Goal: Contribute content: Contribute content

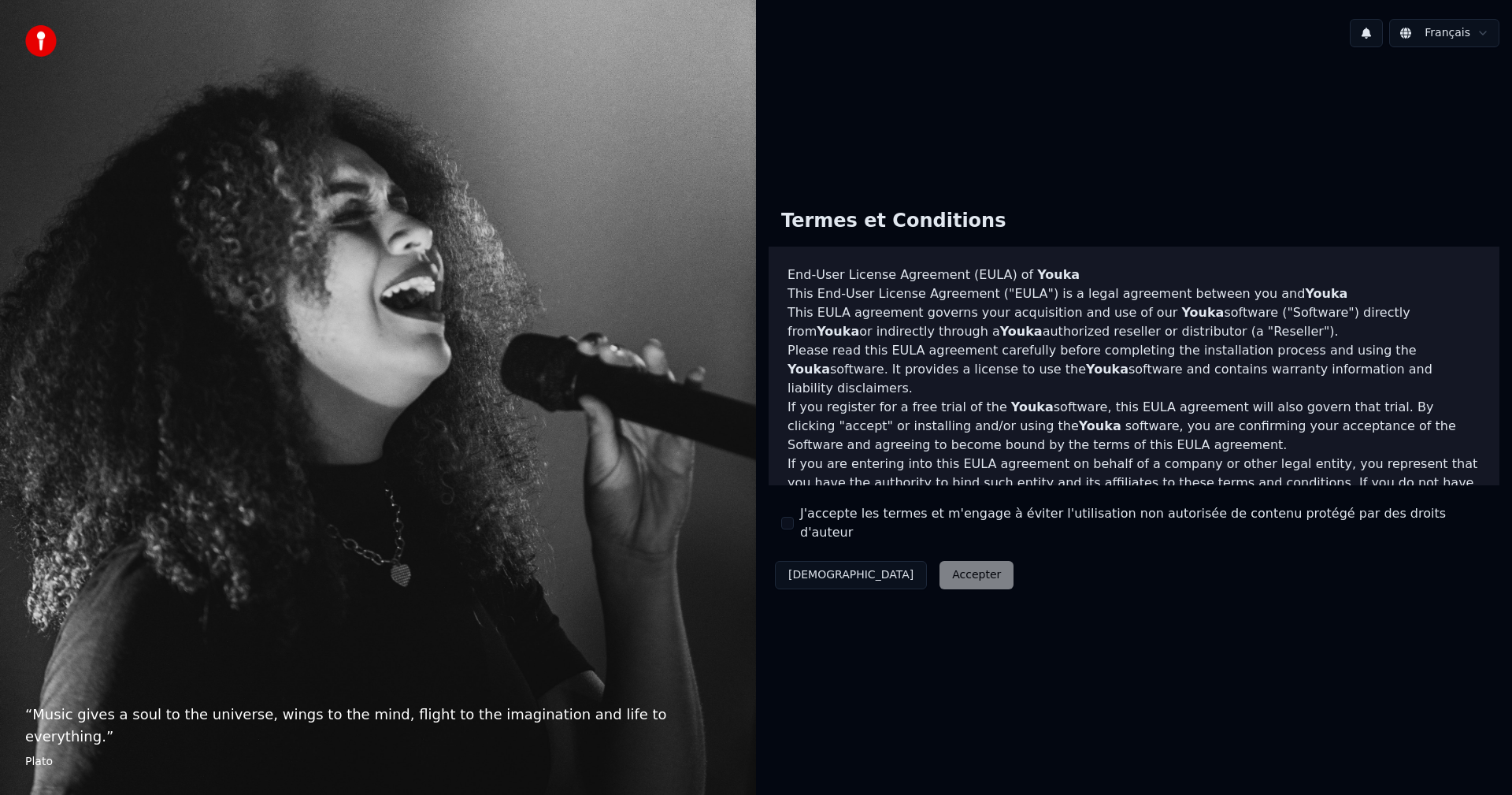
click at [790, 528] on button "J'accepte les termes et m'engage à éviter l'utilisation non autorisée de conten…" at bounding box center [788, 523] width 13 height 13
click at [940, 561] on button "Accepter" at bounding box center [977, 575] width 74 height 28
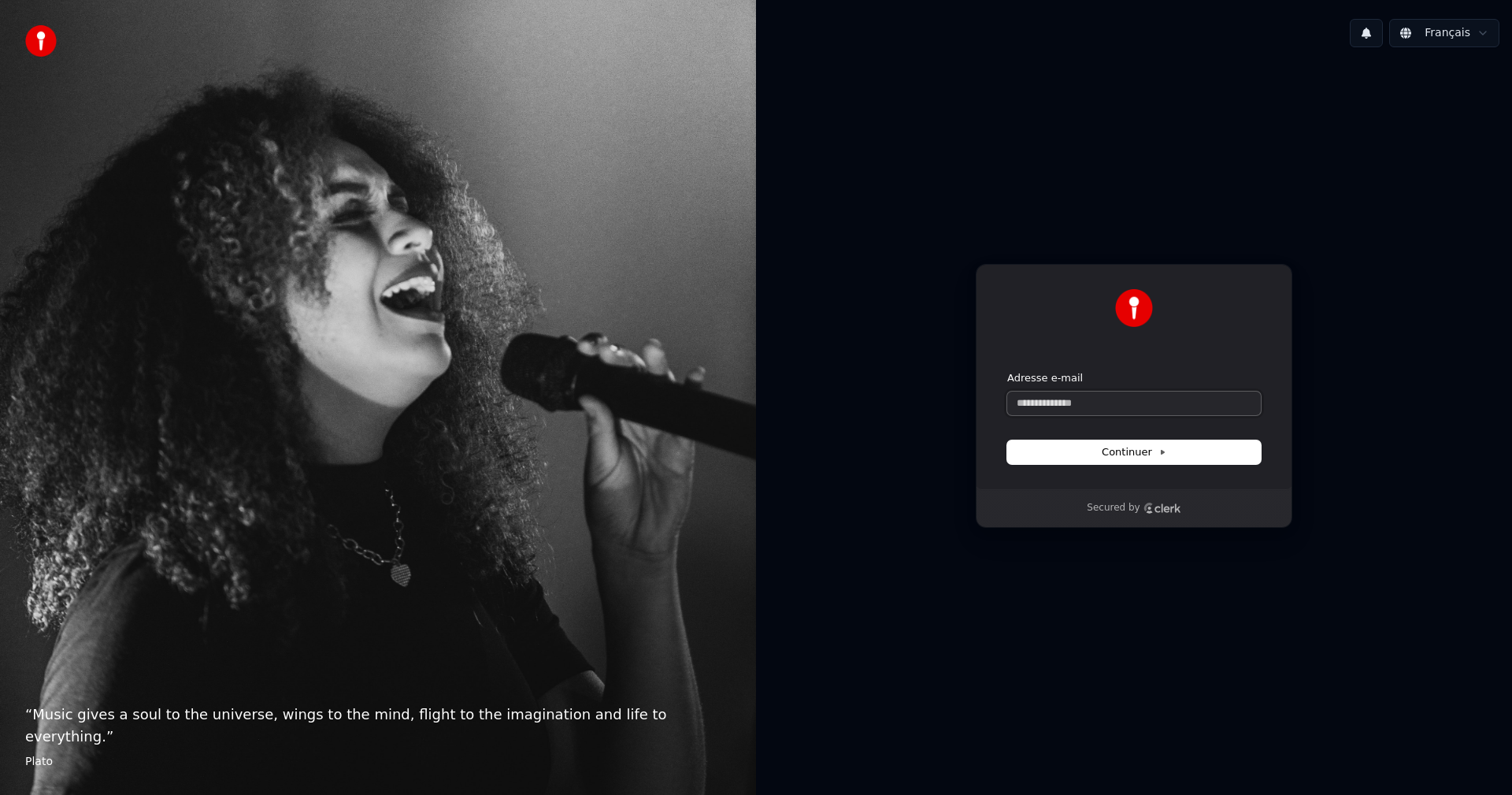
click at [1108, 401] on input "Adresse e-mail" at bounding box center [1134, 404] width 254 height 24
click at [1062, 399] on input "Adresse e-mail" at bounding box center [1134, 404] width 254 height 24
click at [1159, 453] on icon at bounding box center [1163, 452] width 8 height 8
type input "**********"
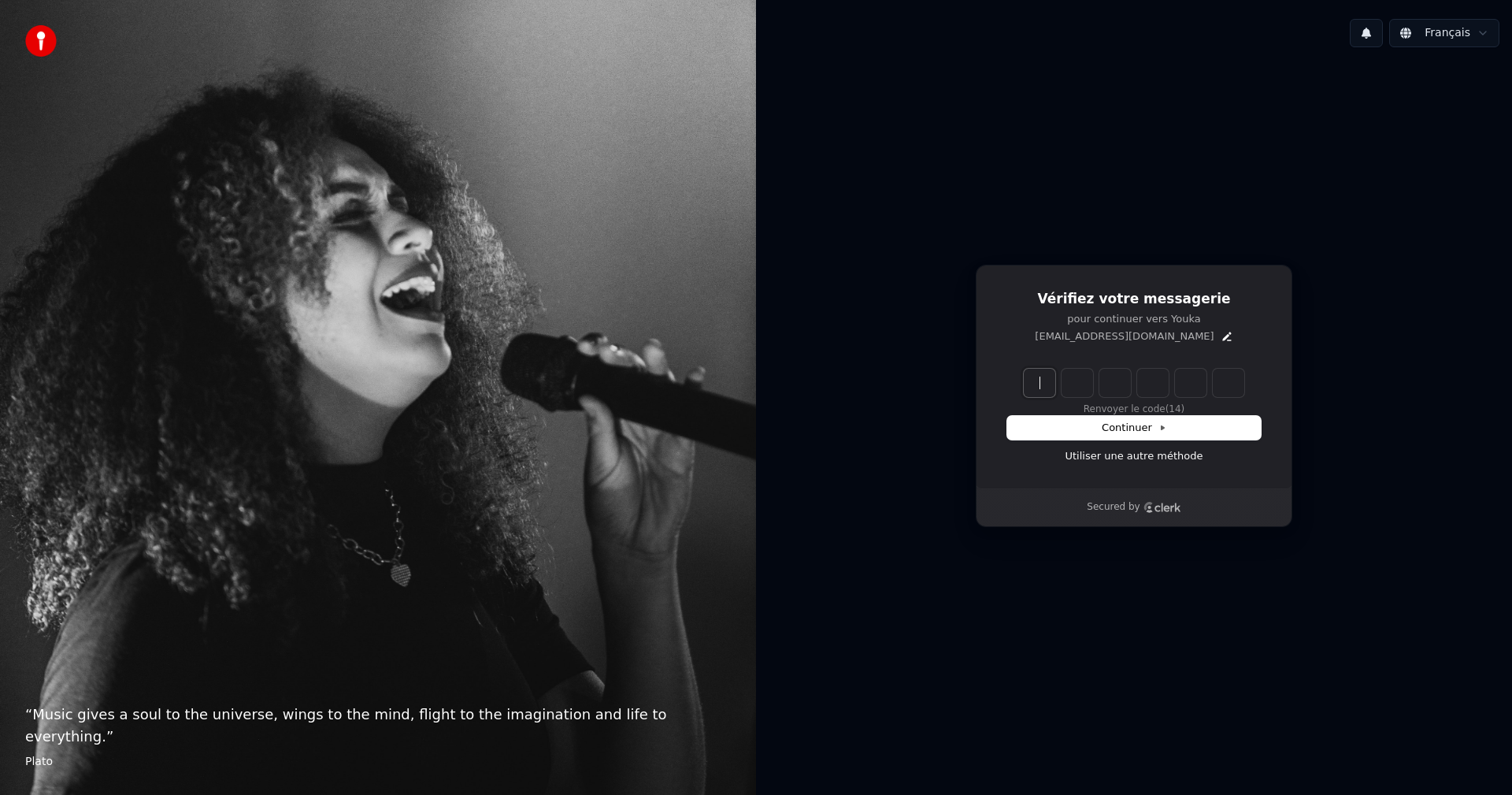
click at [1037, 386] on input "Enter verification code" at bounding box center [1150, 383] width 252 height 28
type input "******"
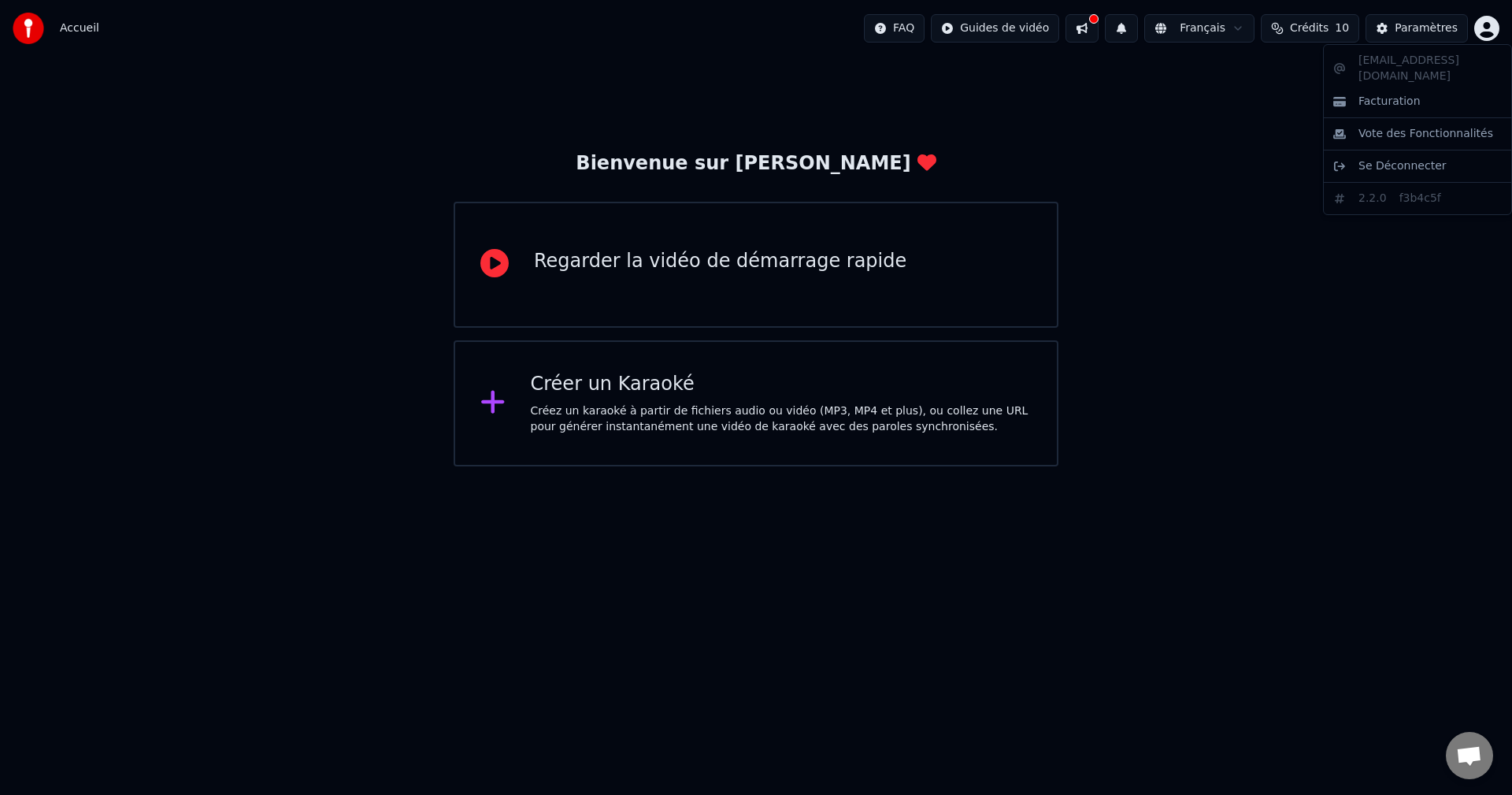
click at [1490, 32] on html "Accueil FAQ Guides de vidéo Français Crédits 10 Paramètres Bienvenue sur Youka …" at bounding box center [756, 233] width 1512 height 466
click at [1420, 25] on html "Accueil FAQ Guides de vidéo Français Crédits 10 Paramètres Bienvenue sur Youka …" at bounding box center [756, 233] width 1512 height 466
click at [1420, 25] on div "Paramètres" at bounding box center [1426, 28] width 63 height 16
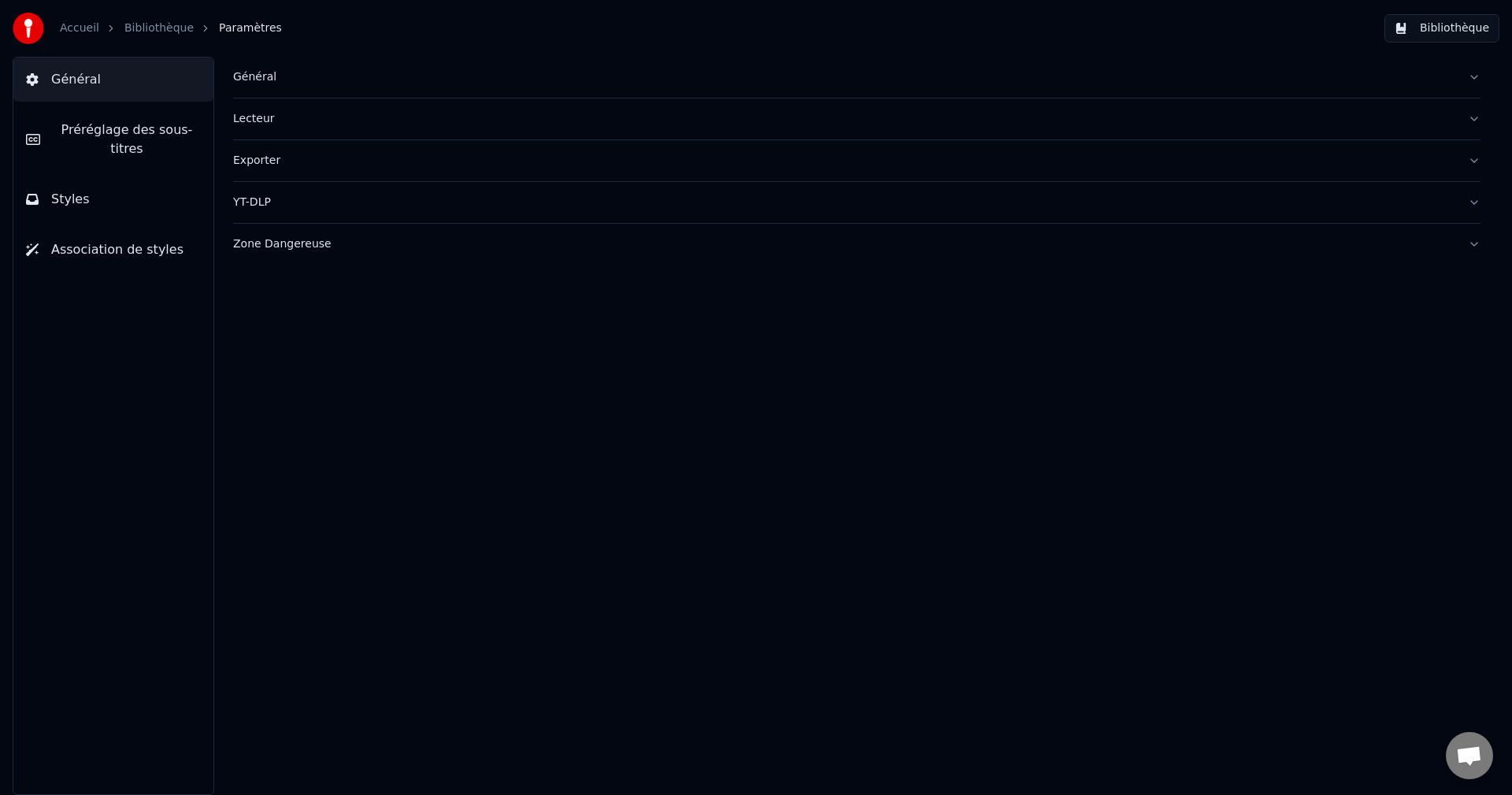
click at [152, 28] on link "Bibliothèque" at bounding box center [159, 28] width 69 height 16
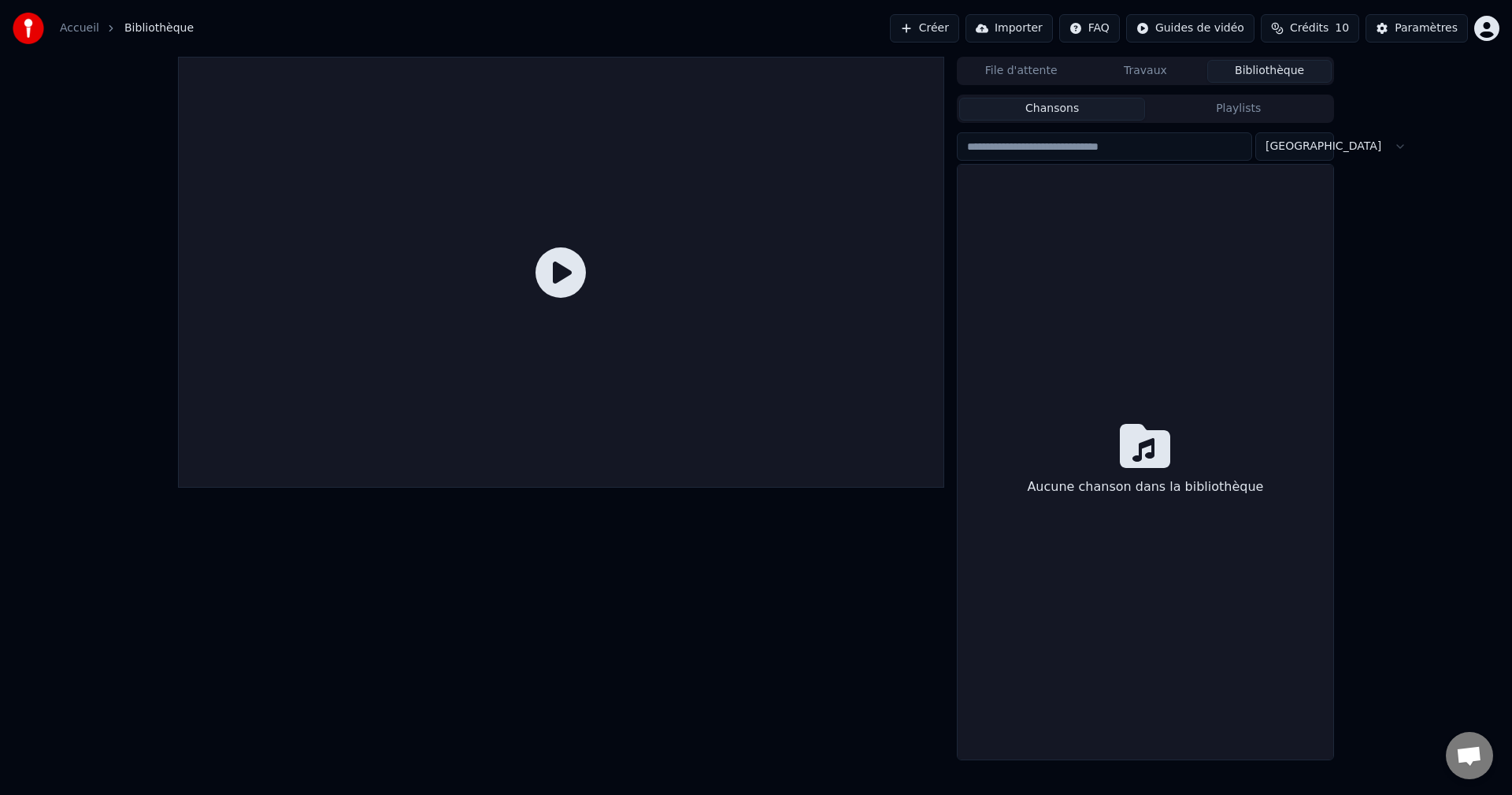
click at [1153, 73] on button "Travaux" at bounding box center [1146, 71] width 125 height 23
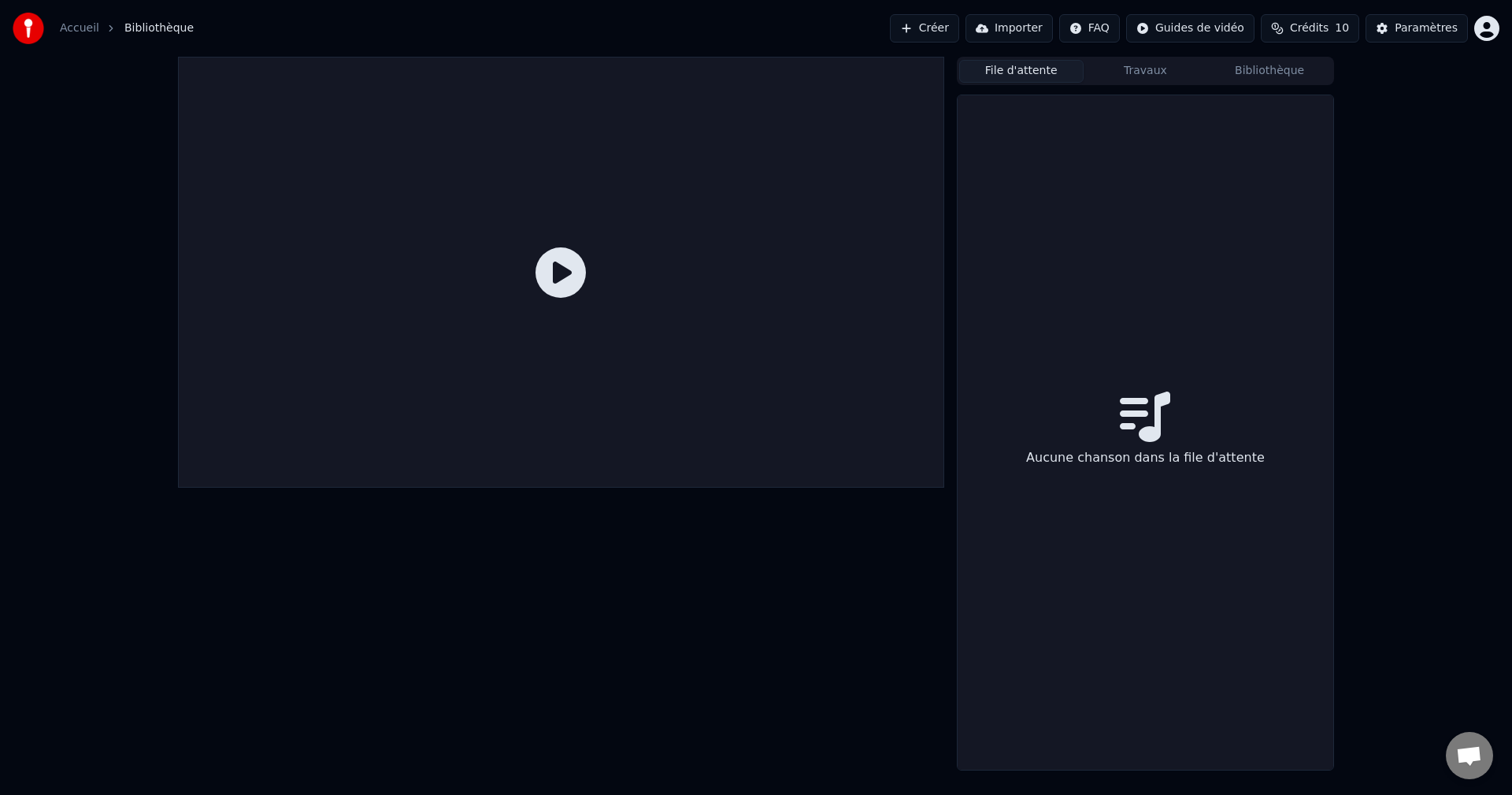
click at [1032, 71] on button "File d'attente" at bounding box center [1022, 71] width 125 height 23
click at [1244, 77] on button "Bibliothèque" at bounding box center [1269, 71] width 125 height 23
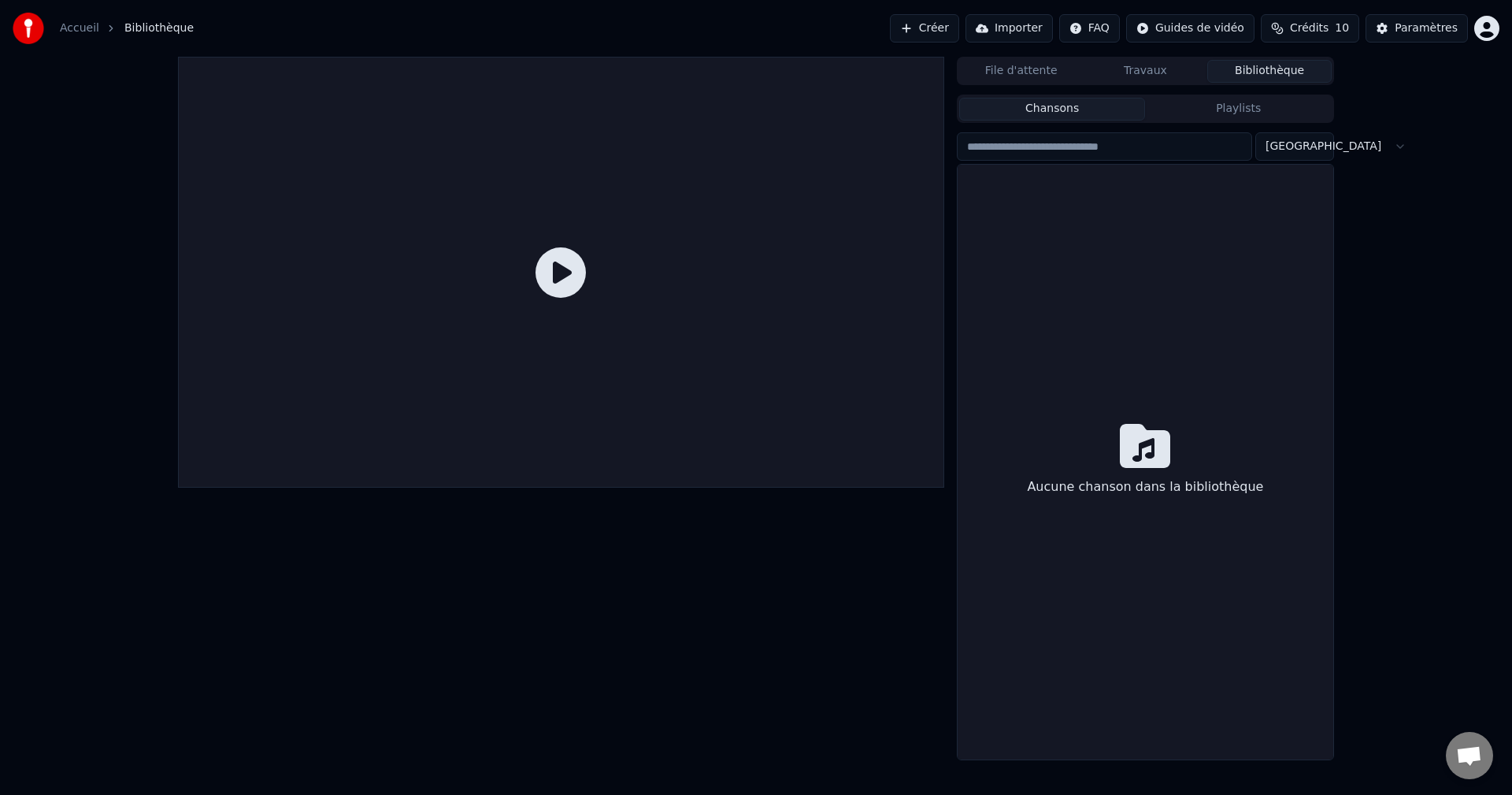
click at [1099, 230] on div "Aucune chanson dans la bibliothèque" at bounding box center [1145, 462] width 376 height 595
click at [568, 265] on icon at bounding box center [560, 273] width 50 height 50
click at [1023, 32] on button "Importer" at bounding box center [1009, 28] width 88 height 28
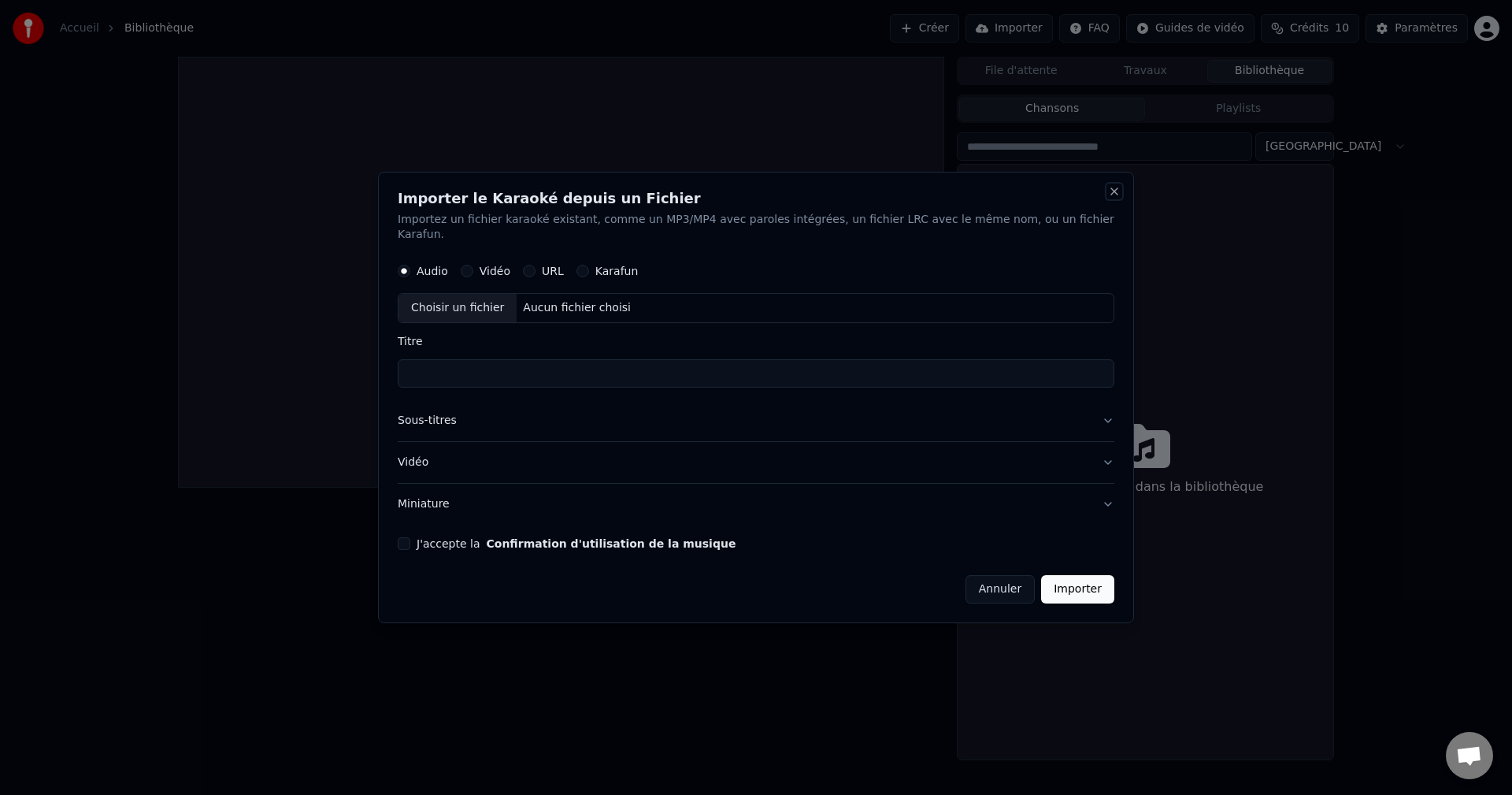
click at [1108, 198] on button "Close" at bounding box center [1115, 192] width 13 height 13
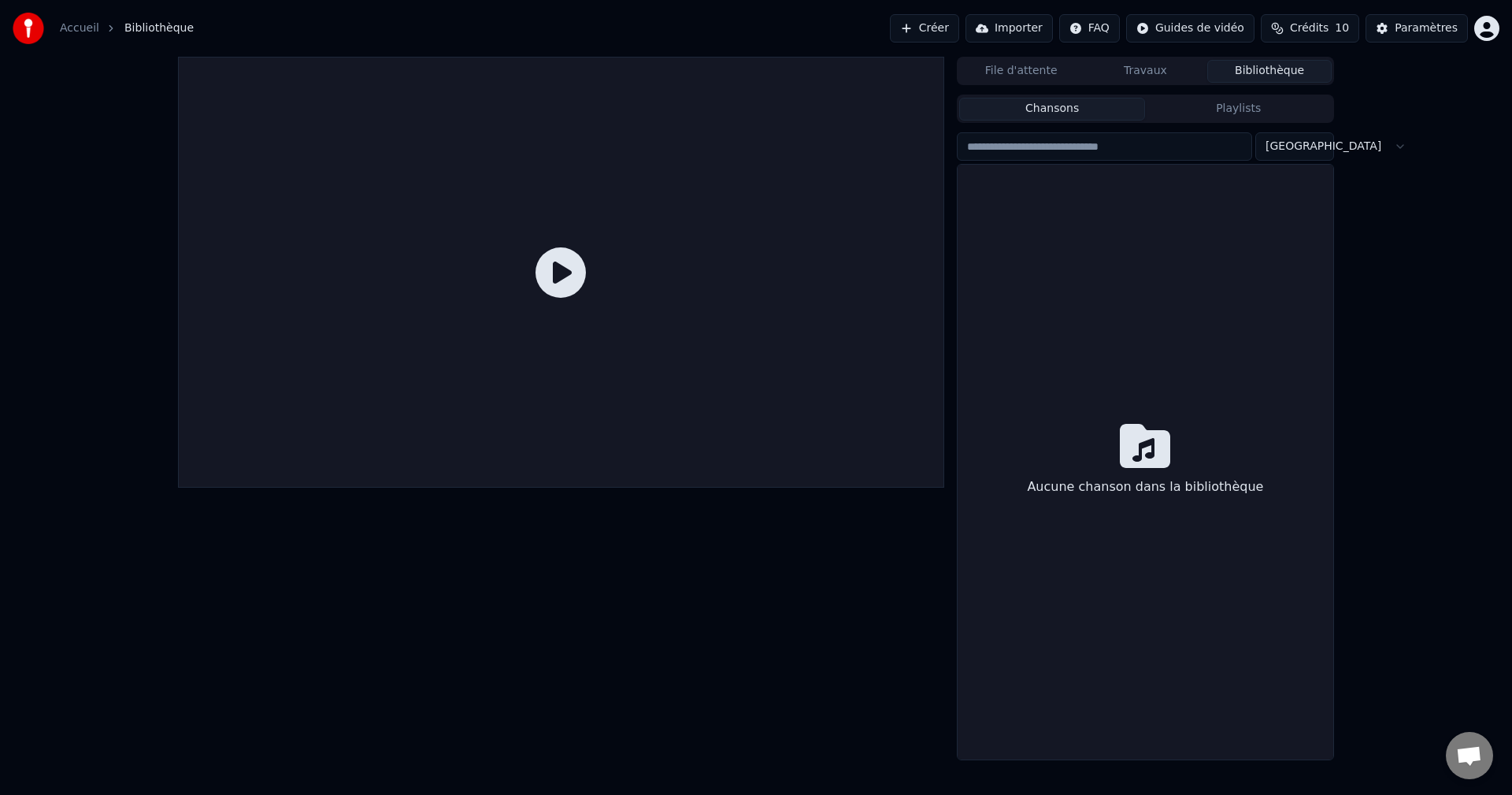
click at [1025, 28] on button "Importer" at bounding box center [1009, 28] width 88 height 28
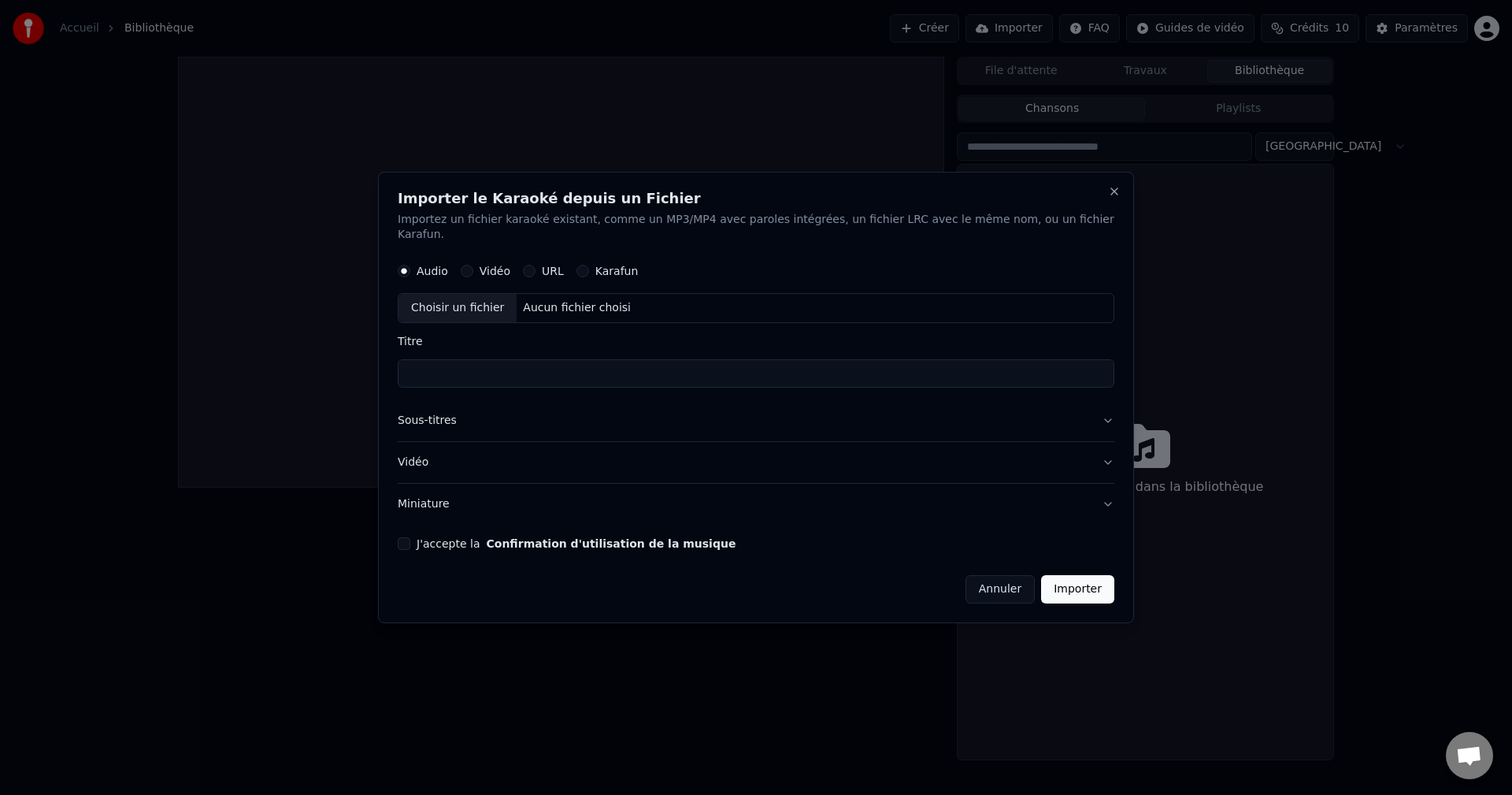
click at [496, 267] on div "Vidéo" at bounding box center [485, 272] width 50 height 13
click at [473, 266] on button "Vidéo" at bounding box center [467, 272] width 13 height 13
click at [495, 302] on div "Choisir un fichier" at bounding box center [458, 309] width 118 height 28
type input "**********"
click at [542, 375] on input "**********" at bounding box center [756, 375] width 717 height 28
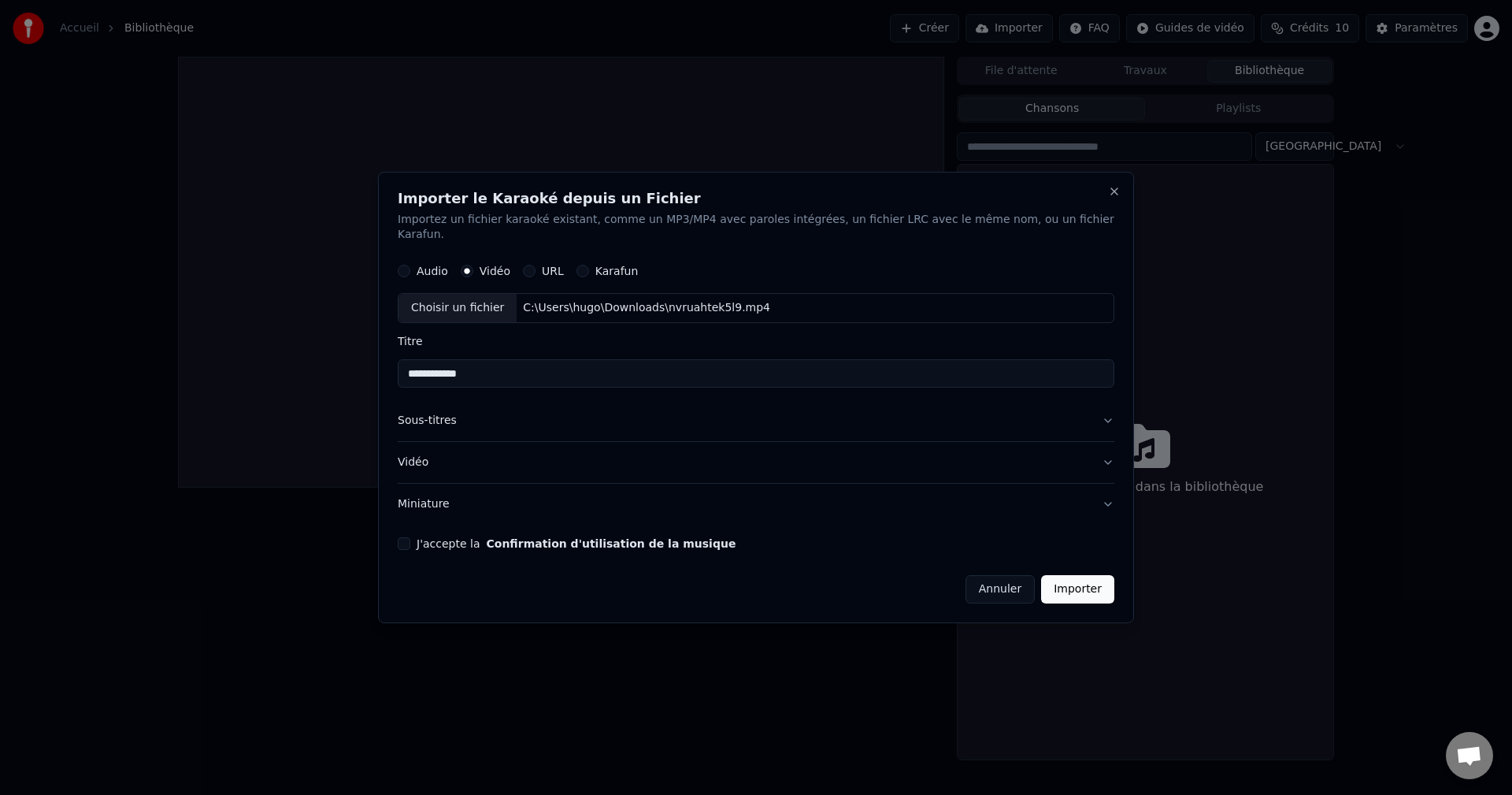
click at [1050, 579] on button "Importer" at bounding box center [1078, 589] width 73 height 28
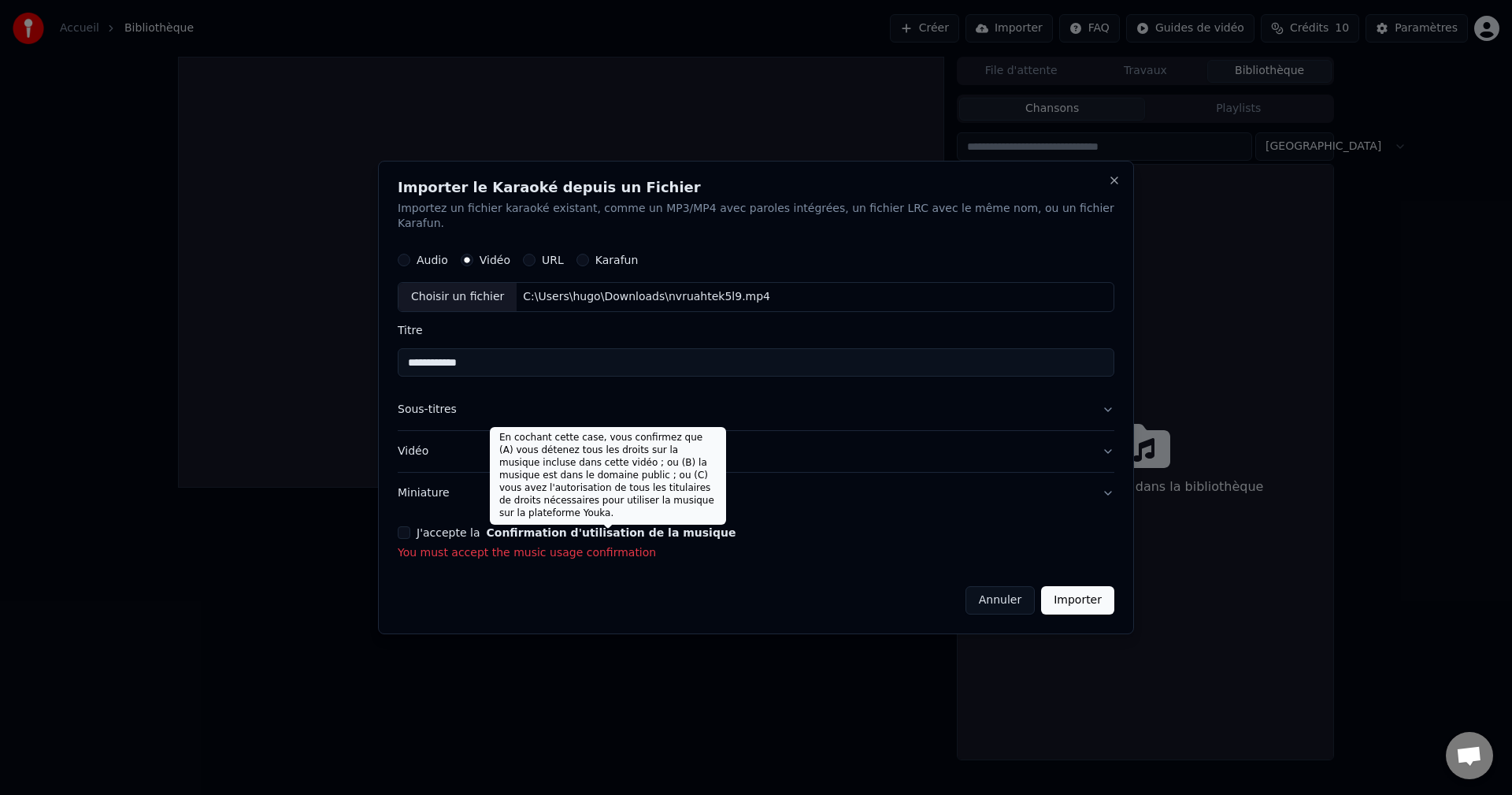
click at [610, 531] on button "Confirmation d'utilisation de la musique" at bounding box center [610, 532] width 250 height 11
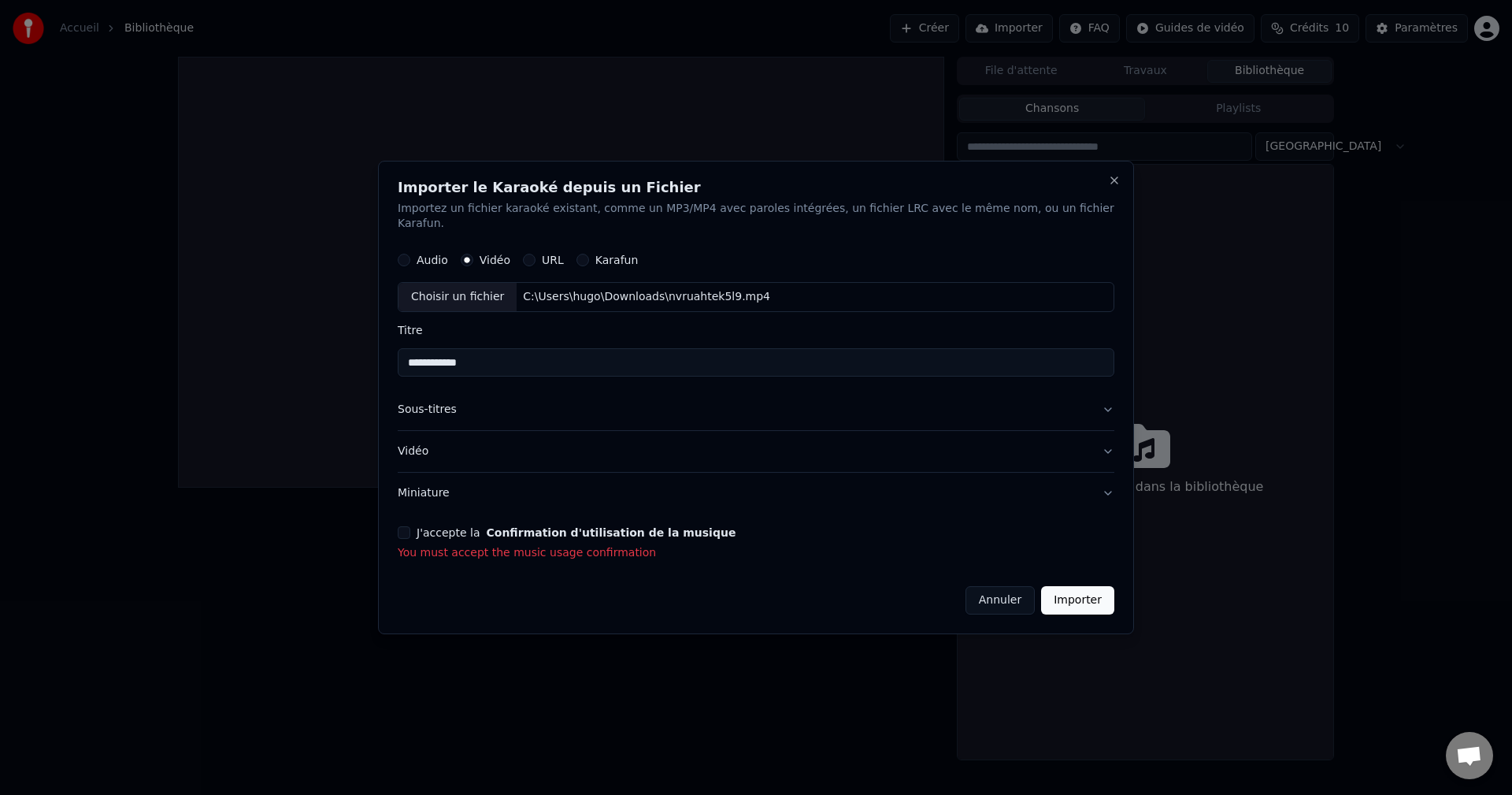
click at [410, 526] on button "J'accepte la Confirmation d'utilisation de la musique" at bounding box center [404, 532] width 13 height 13
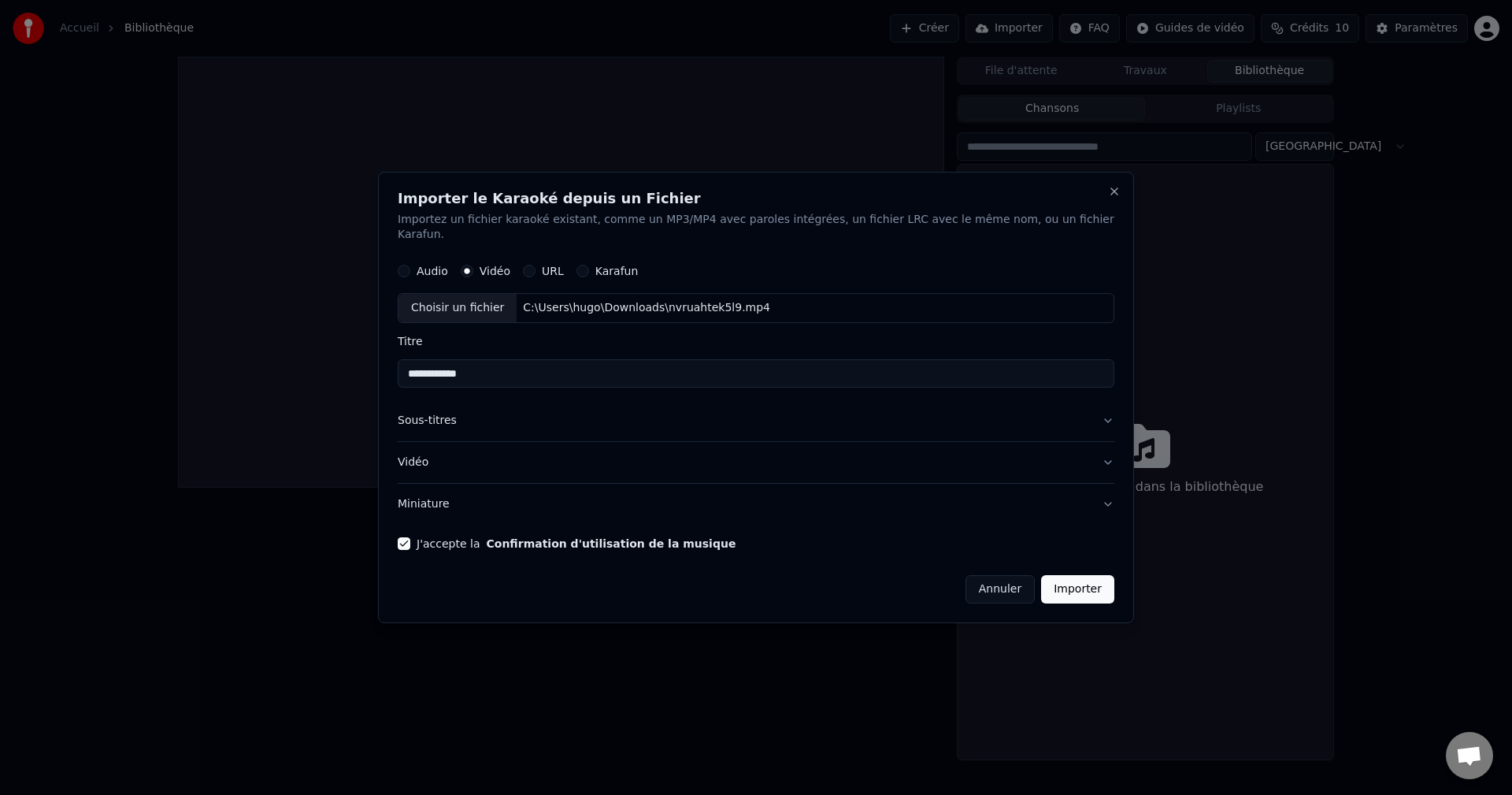
click at [1067, 579] on button "Importer" at bounding box center [1078, 589] width 73 height 28
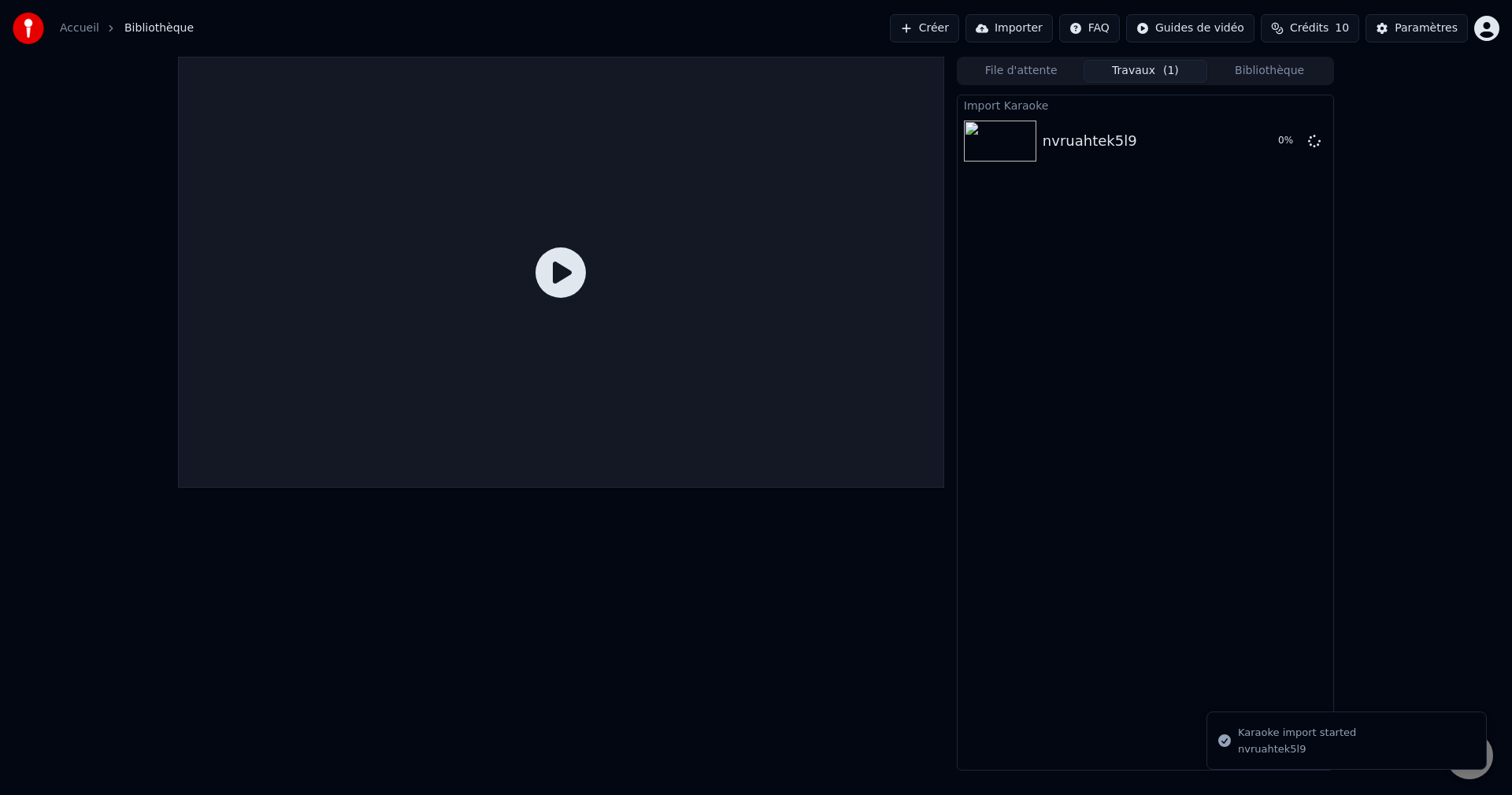
click at [575, 267] on icon at bounding box center [560, 273] width 50 height 50
click at [1086, 132] on div "nvruahtek5l9" at bounding box center [1090, 141] width 95 height 22
click at [1273, 144] on button "Jouer" at bounding box center [1274, 141] width 55 height 28
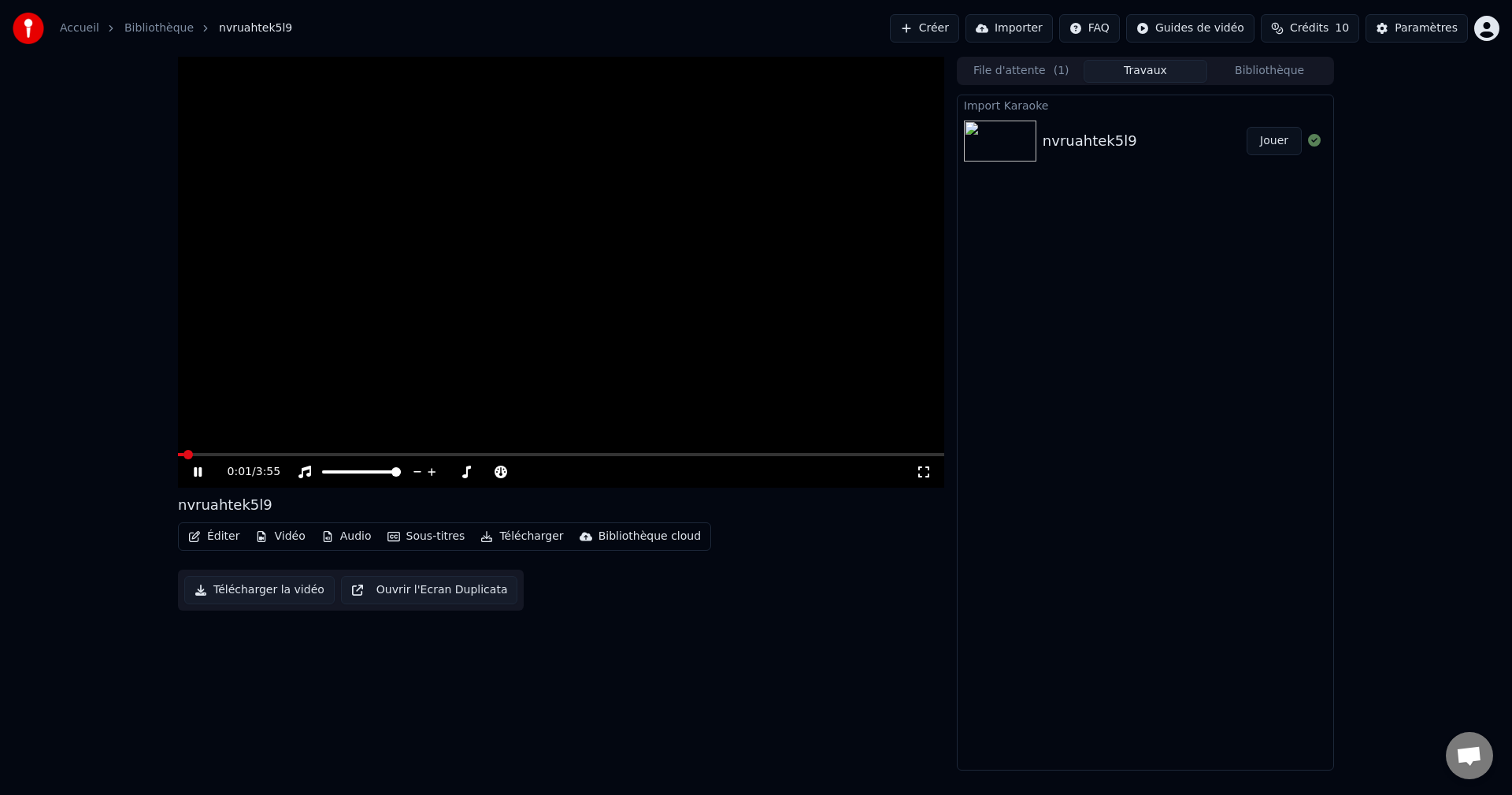
click at [207, 536] on button "Éditer" at bounding box center [214, 536] width 64 height 22
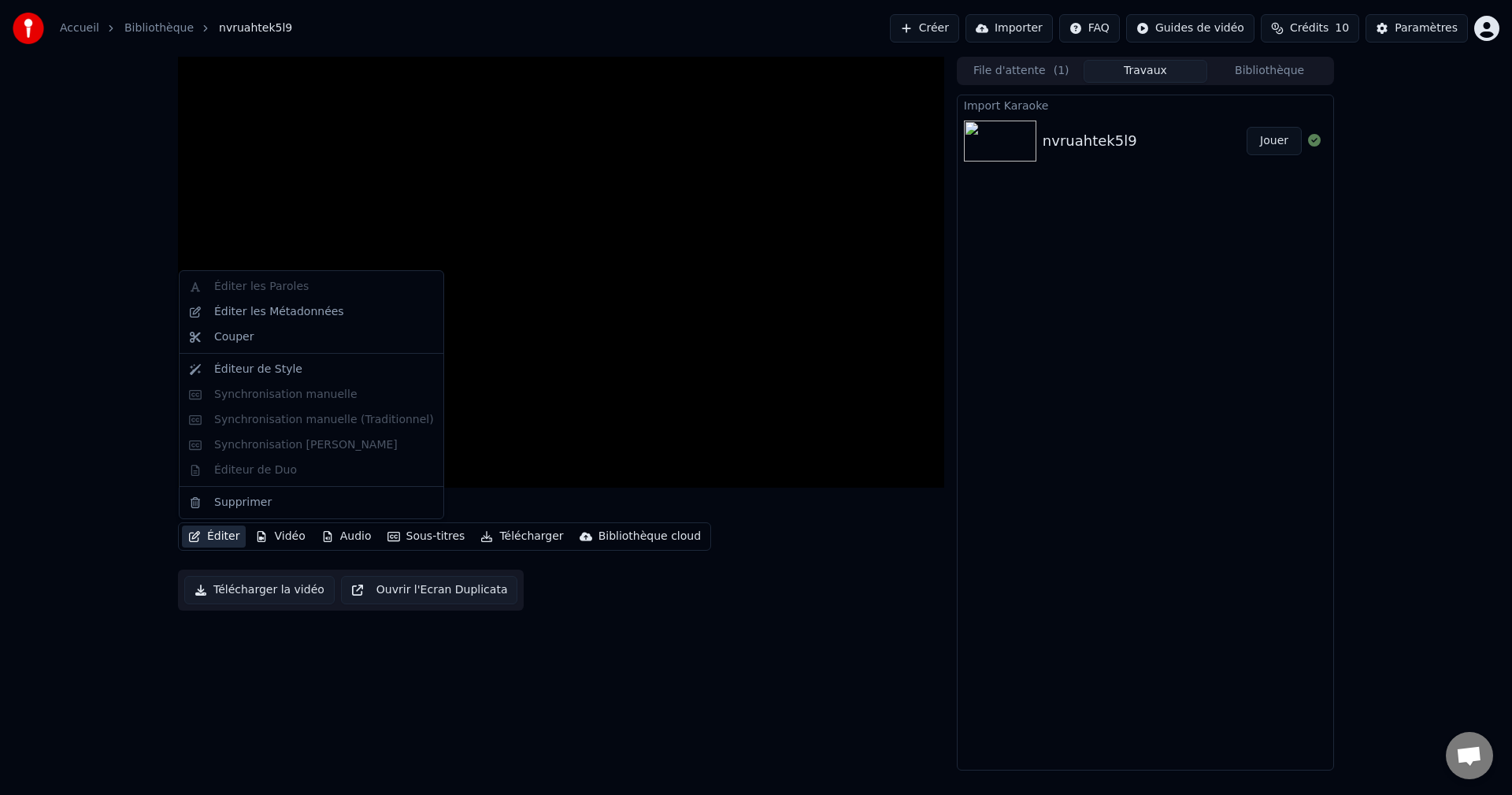
click at [296, 442] on div "Éditer les Paroles Éditer les Métadonnées Couper Éditeur de Style Synchronisati…" at bounding box center [311, 395] width 266 height 249
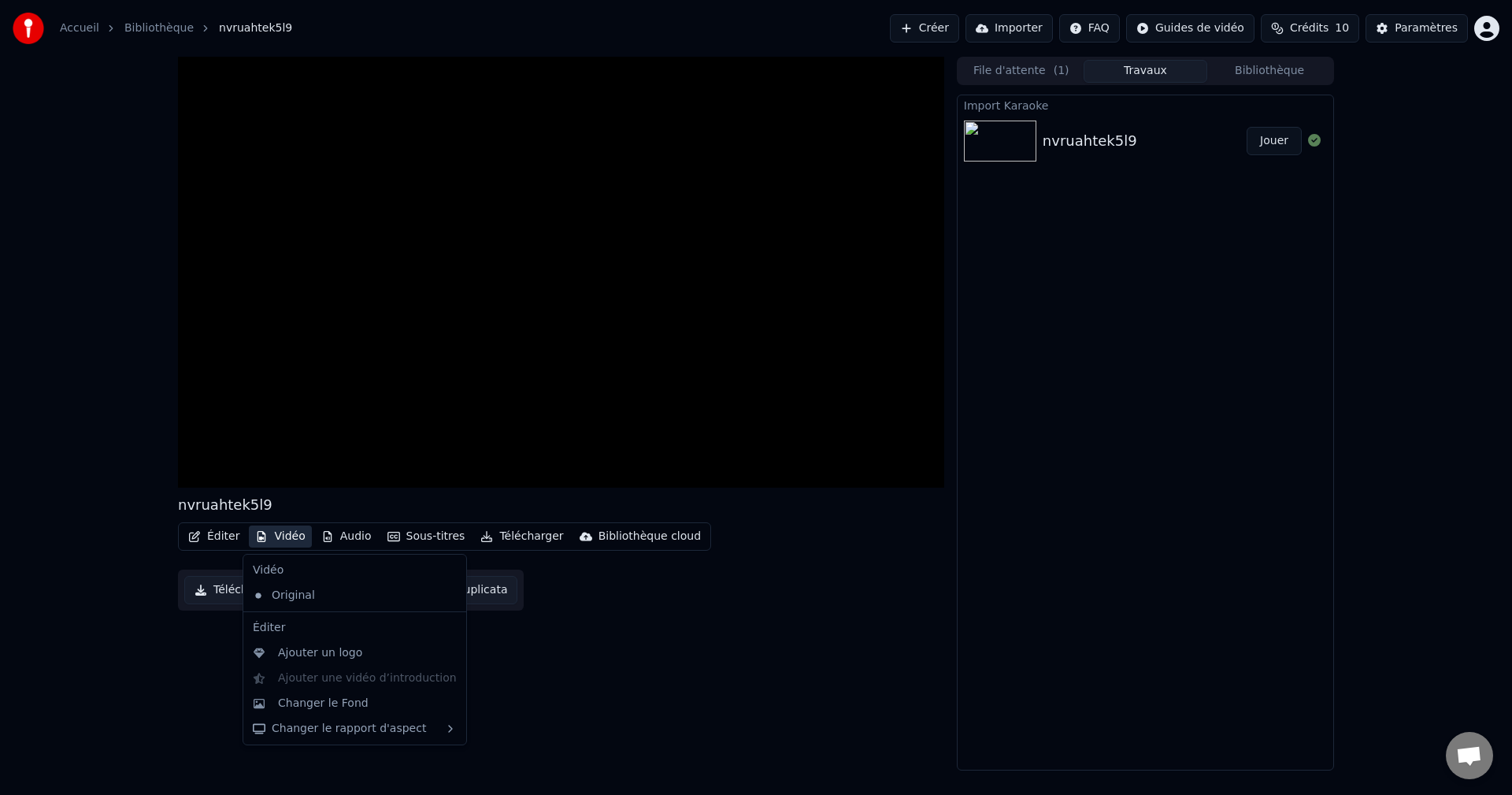
click at [549, 694] on div "nvruahtek5l9 Éditer Vidéo Audio Sous-titres Télécharger Bibliothèque cloud Télé…" at bounding box center [561, 413] width 766 height 714
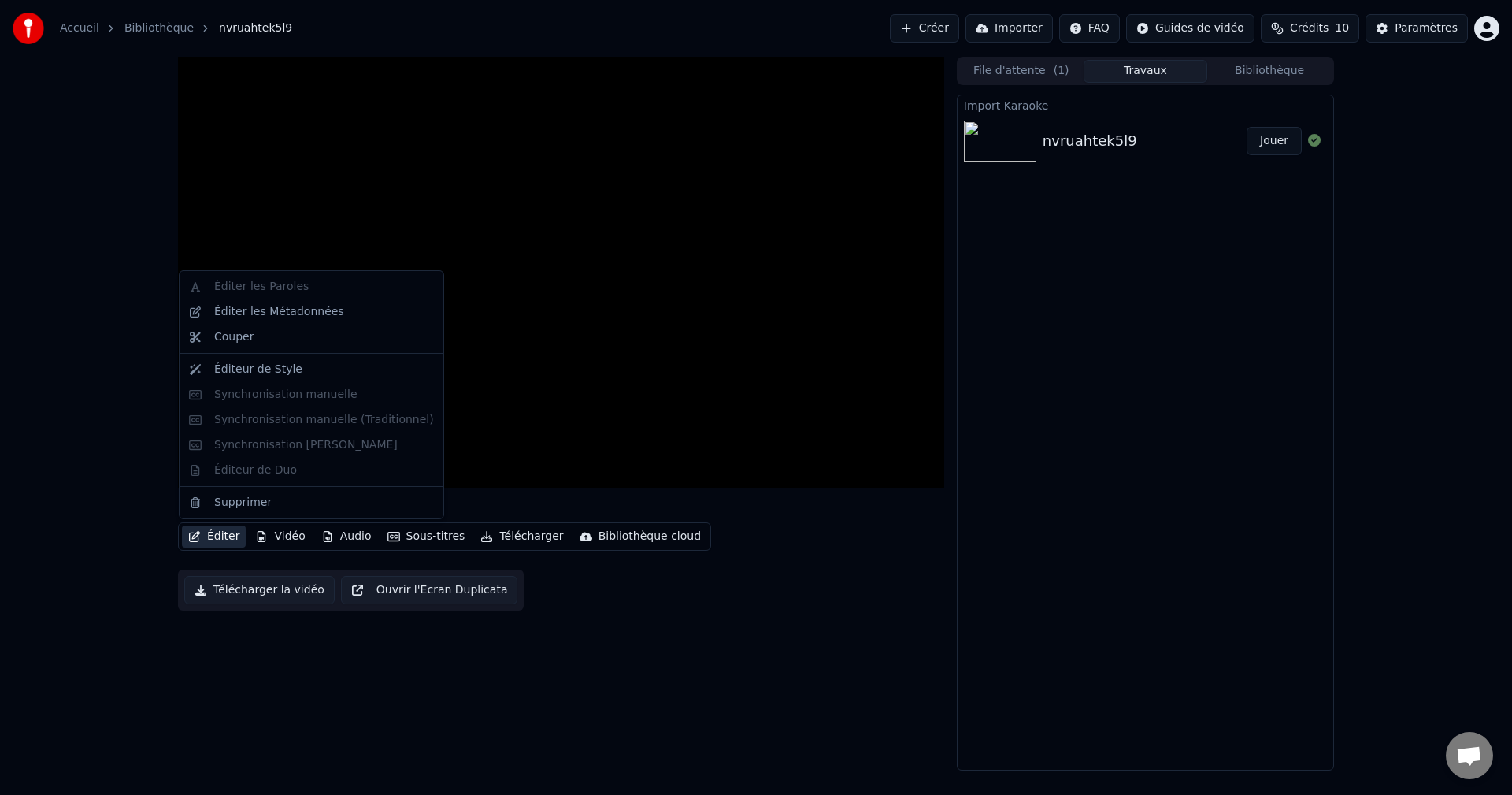
click at [210, 541] on button "Éditer" at bounding box center [214, 536] width 64 height 22
click at [277, 371] on div "Éditeur de Style" at bounding box center [259, 370] width 88 height 16
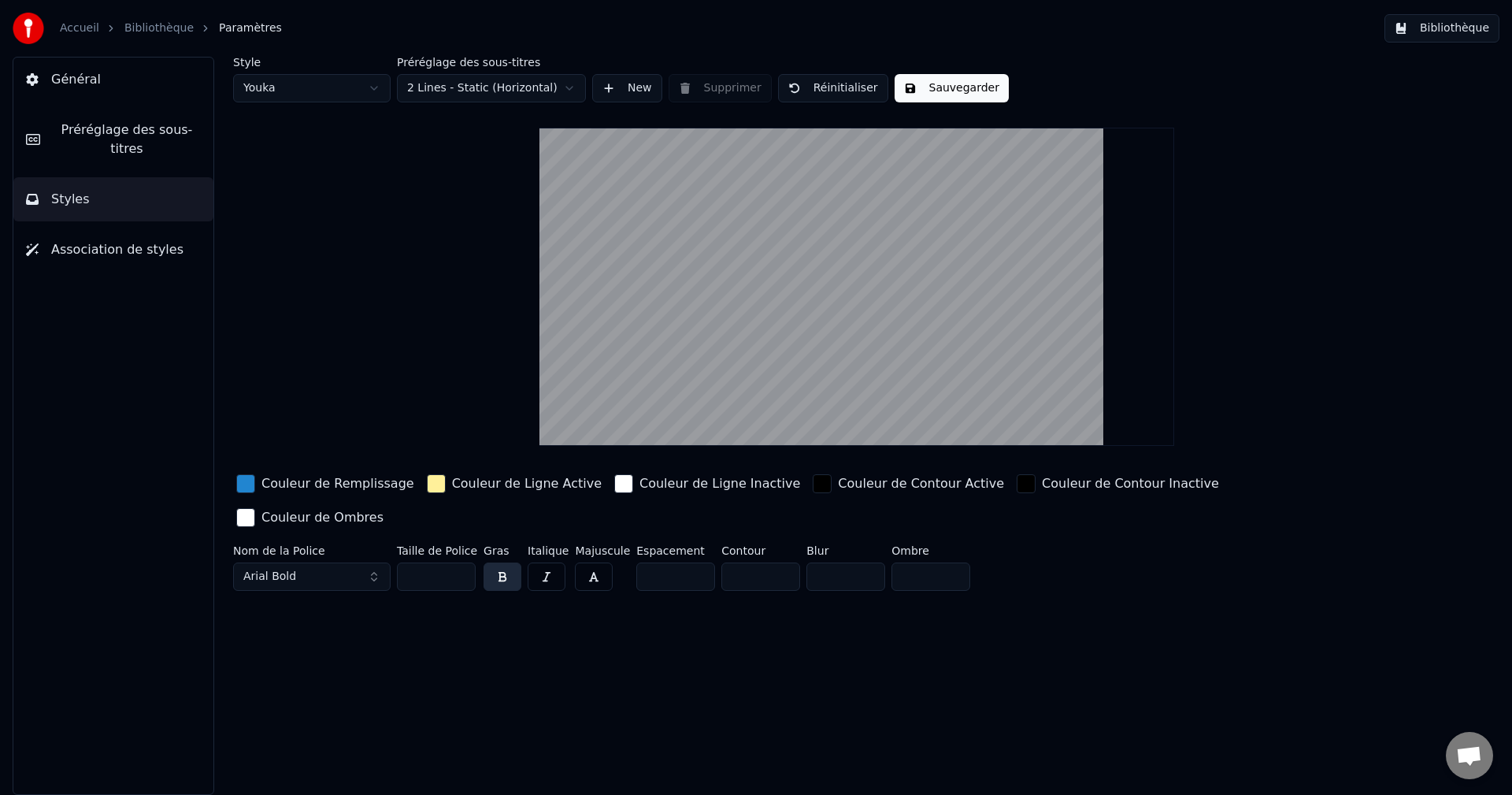
click at [1415, 32] on button "Bibliothèque" at bounding box center [1442, 28] width 115 height 28
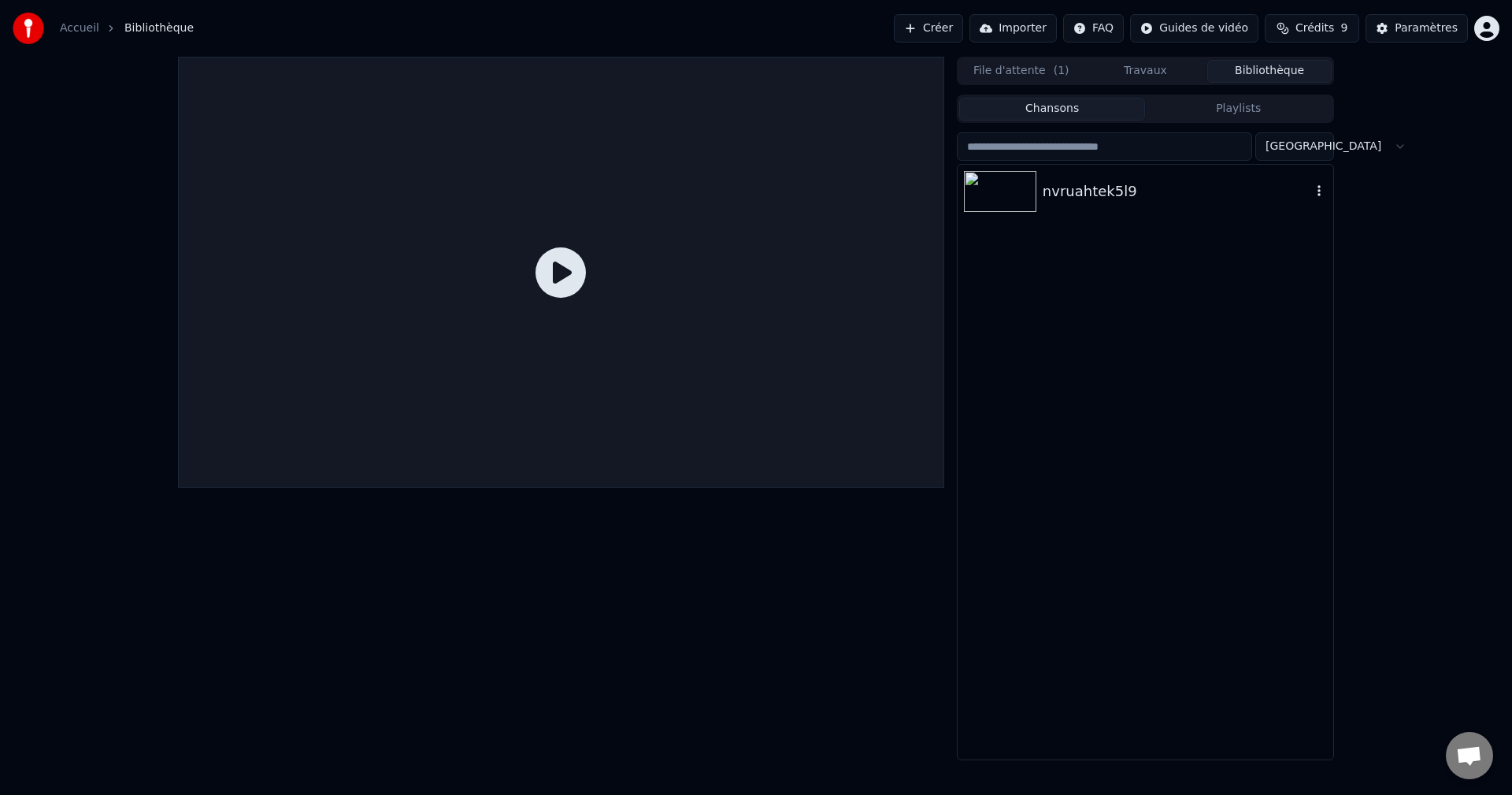
click at [1063, 188] on div "nvruahtek5l9" at bounding box center [1177, 192] width 269 height 22
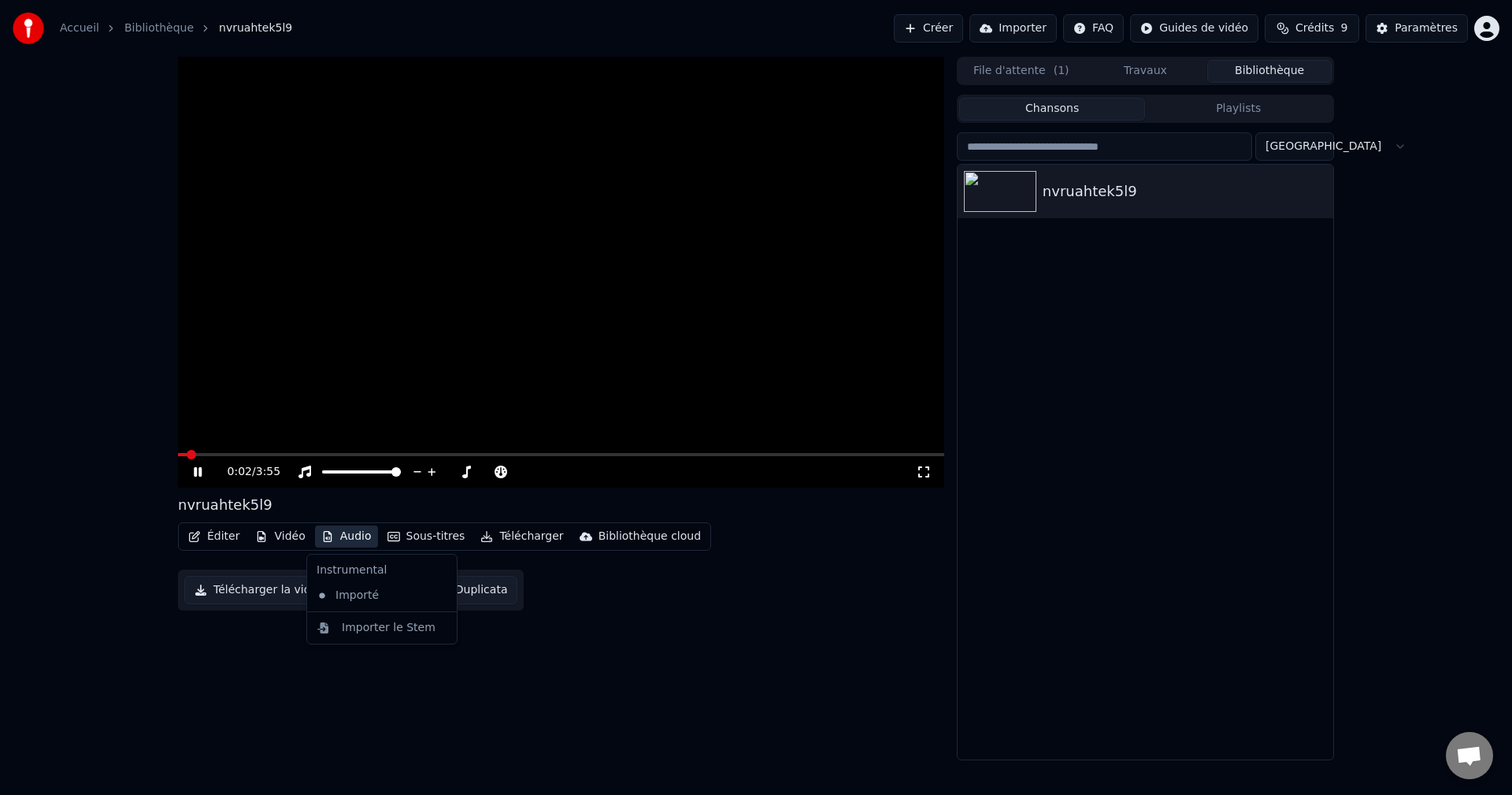
click at [333, 536] on button "Audio" at bounding box center [347, 536] width 63 height 22
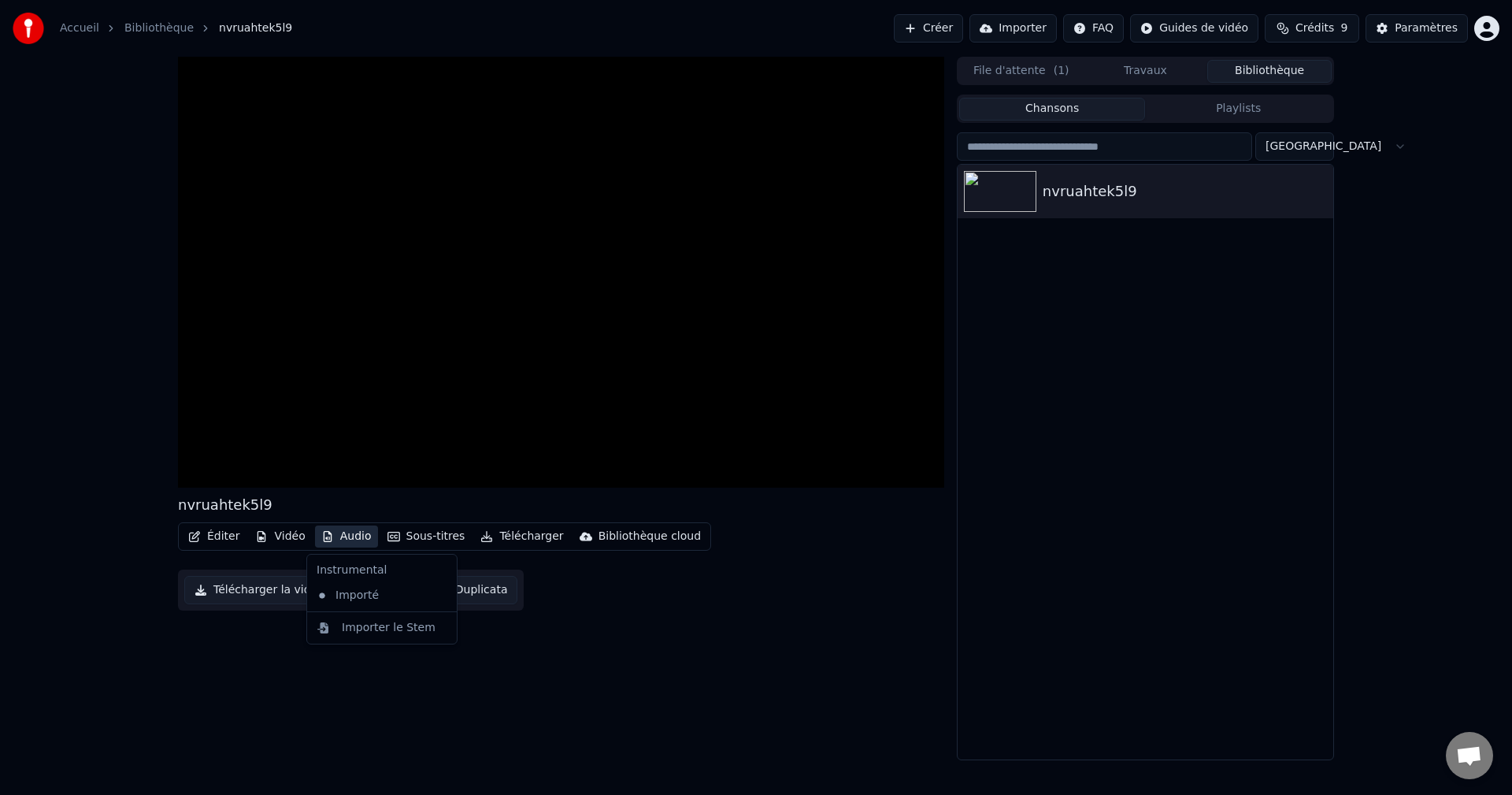
click at [333, 536] on button "Audio" at bounding box center [347, 536] width 63 height 22
click at [294, 533] on button "Vidéo" at bounding box center [280, 536] width 62 height 22
click at [294, 534] on button "Vidéo" at bounding box center [280, 536] width 62 height 22
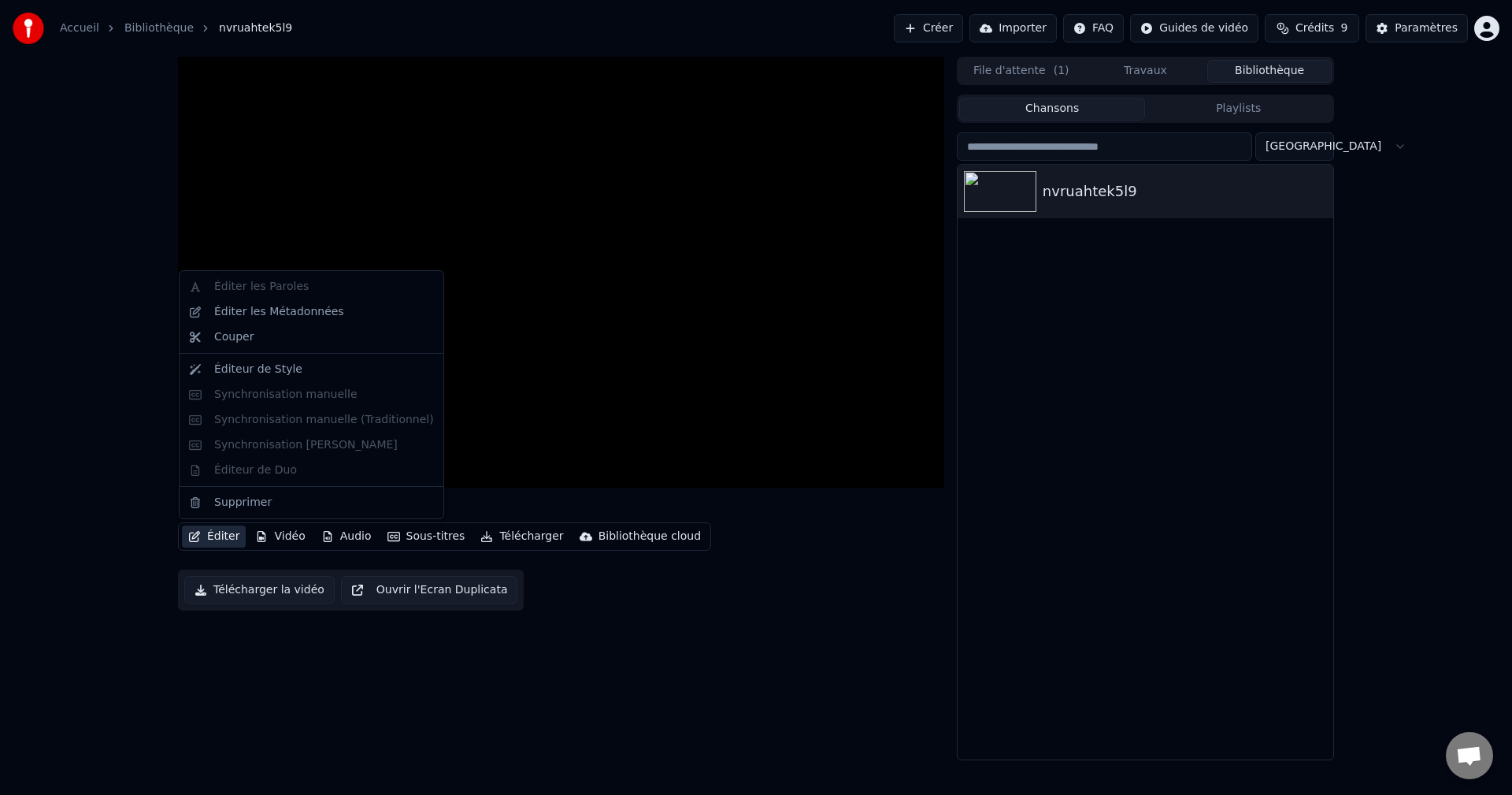
click at [210, 547] on button "Éditer" at bounding box center [214, 536] width 64 height 22
click at [293, 446] on div "Éditer les Paroles Éditer les Métadonnées Couper Éditeur de Style Synchronisati…" at bounding box center [311, 395] width 266 height 249
click at [294, 446] on div "Éditer les Paroles Éditer les Métadonnées Couper Éditeur de Style Synchronisati…" at bounding box center [311, 395] width 266 height 249
click at [294, 446] on div "Éditer les Paroles Éditer les Métadonnées Couper Éditeur de Style Synchronisati…" at bounding box center [311, 395] width 266 height 249
click at [266, 288] on div "Éditer les Paroles Éditer les Métadonnées Couper Éditeur de Style Synchronisati…" at bounding box center [311, 395] width 266 height 249
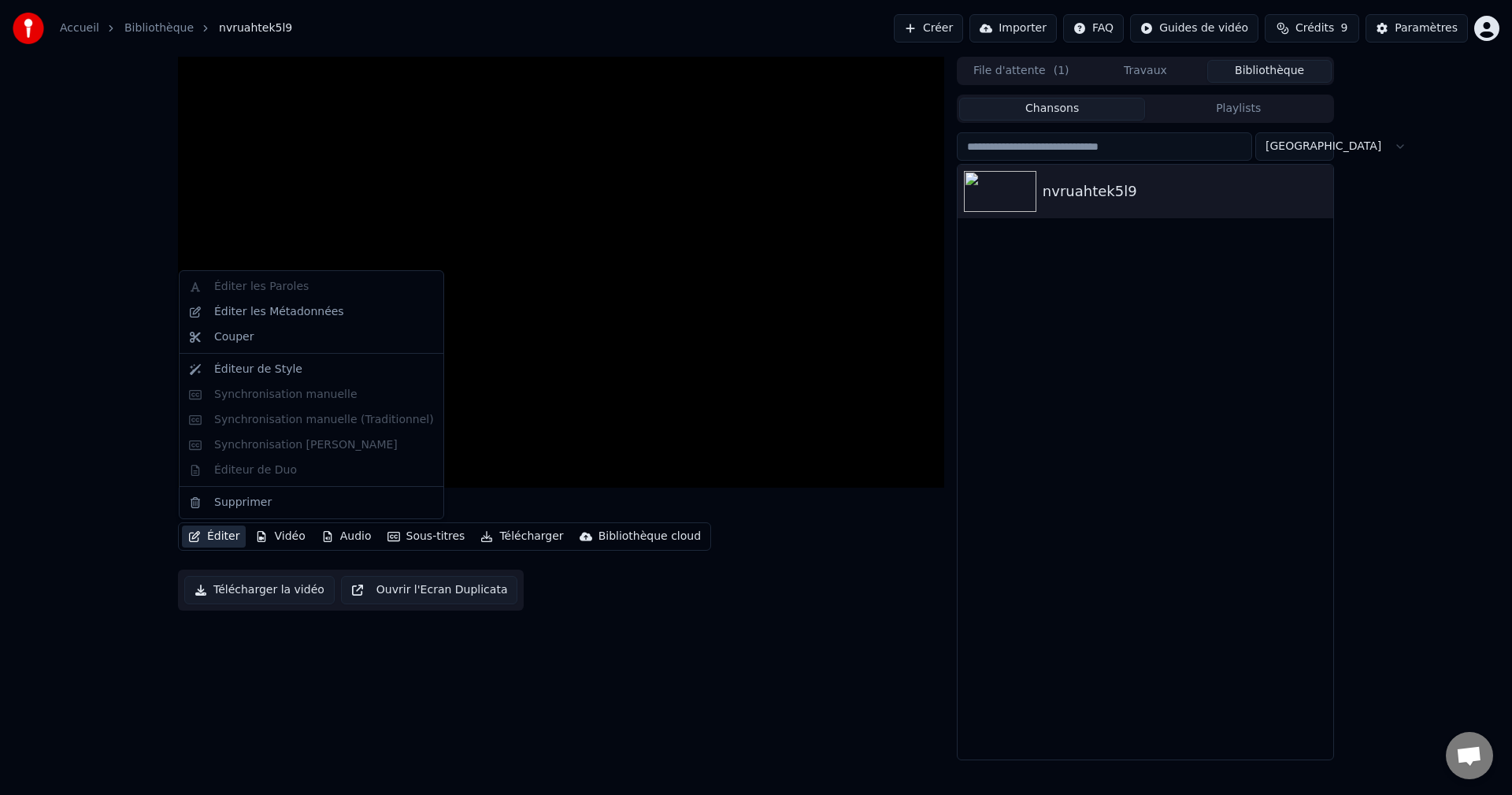
click at [266, 288] on div "Éditer les Paroles Éditer les Métadonnées Couper Éditeur de Style Synchronisati…" at bounding box center [311, 395] width 266 height 249
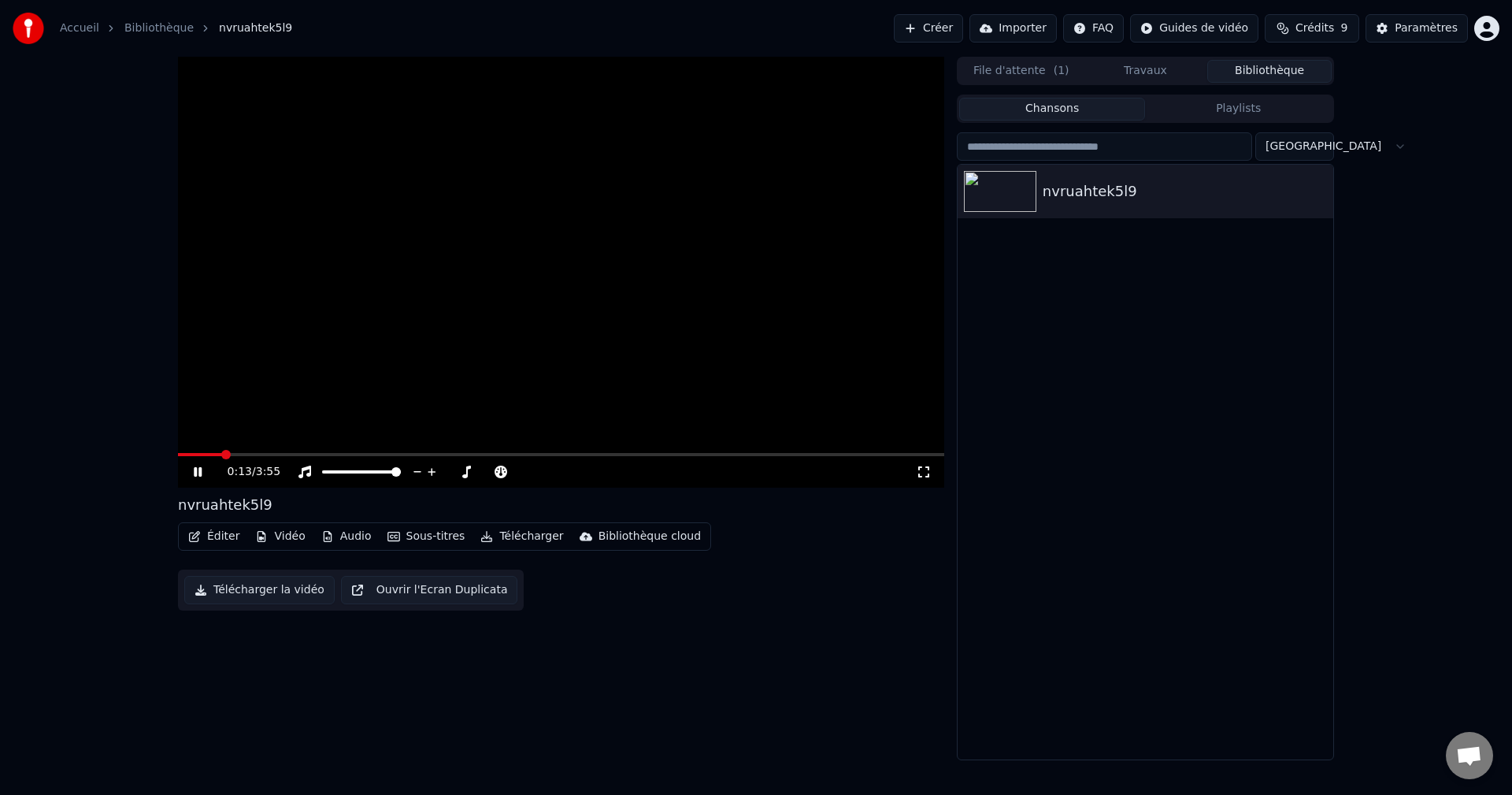
drag, startPoint x: 1022, startPoint y: 284, endPoint x: 1040, endPoint y: 298, distance: 22.8
click at [1040, 295] on div "nvruahtek5l9" at bounding box center [1145, 462] width 376 height 595
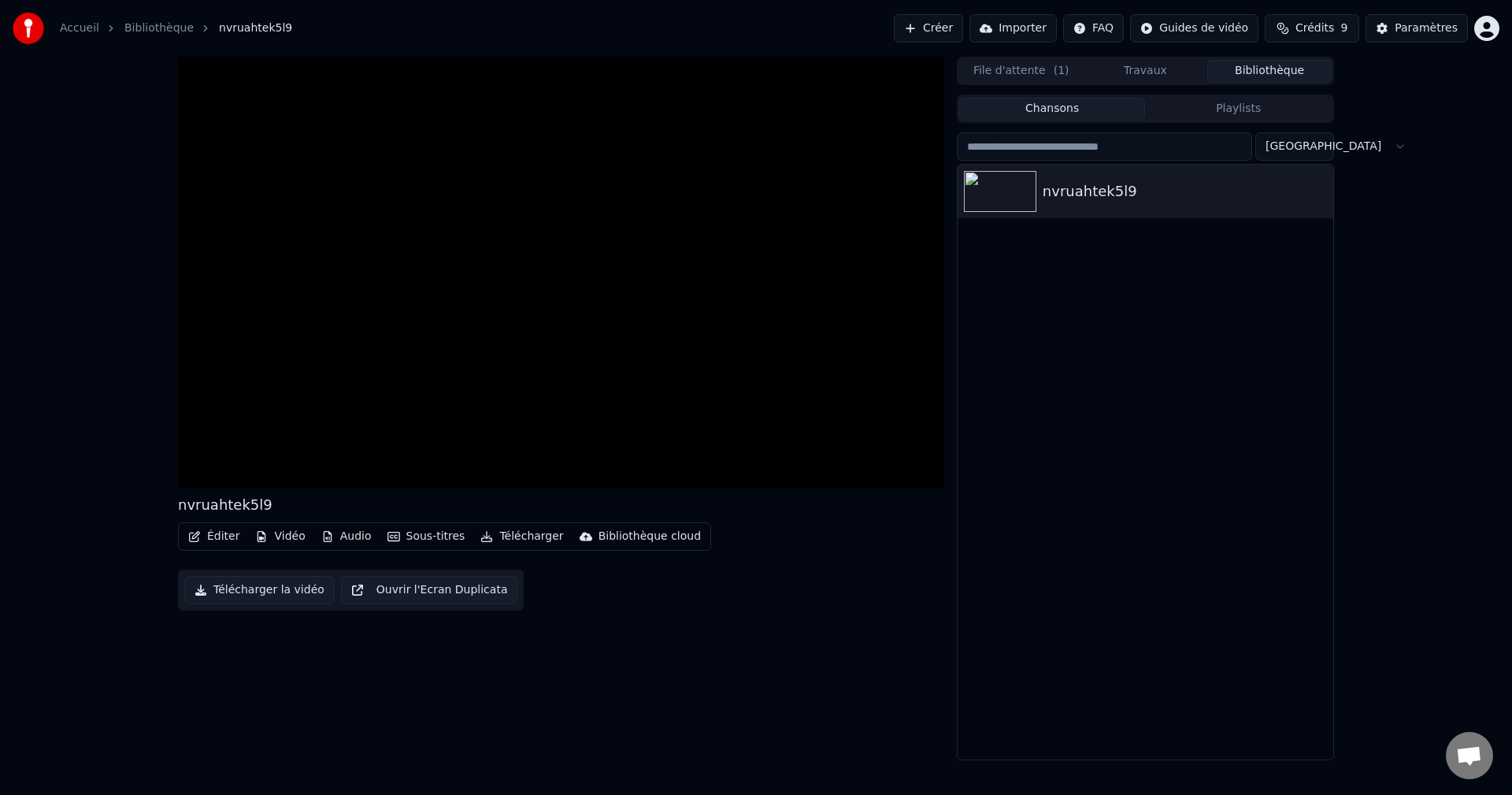
click at [963, 24] on button "Créer" at bounding box center [929, 28] width 69 height 28
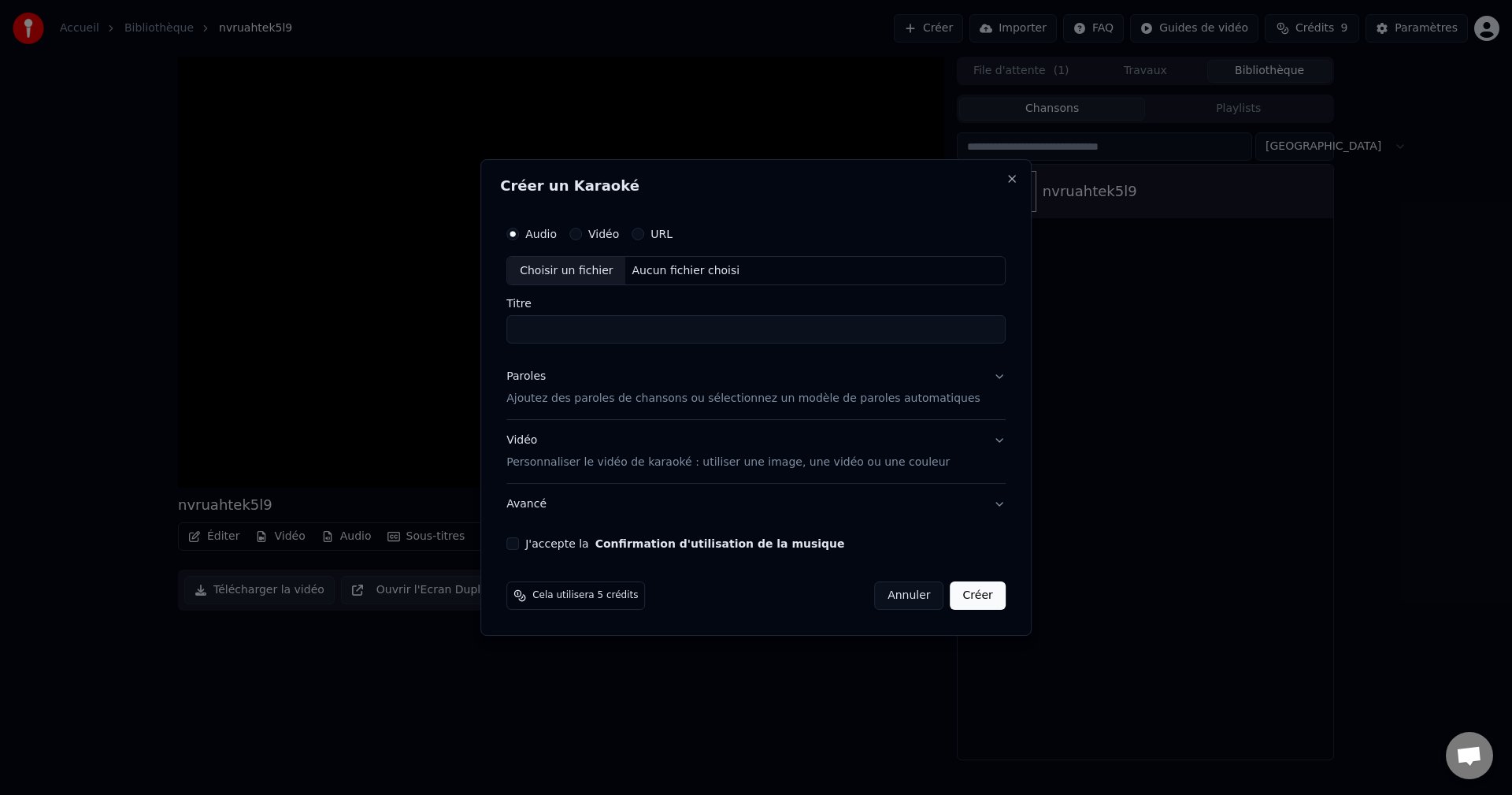
click at [609, 271] on div "Choisir un fichier" at bounding box center [566, 271] width 118 height 28
type input "**********"
click at [641, 401] on p "Ajoutez des paroles de chansons ou sélectionnez un modèle de paroles automatiqu…" at bounding box center [743, 400] width 474 height 16
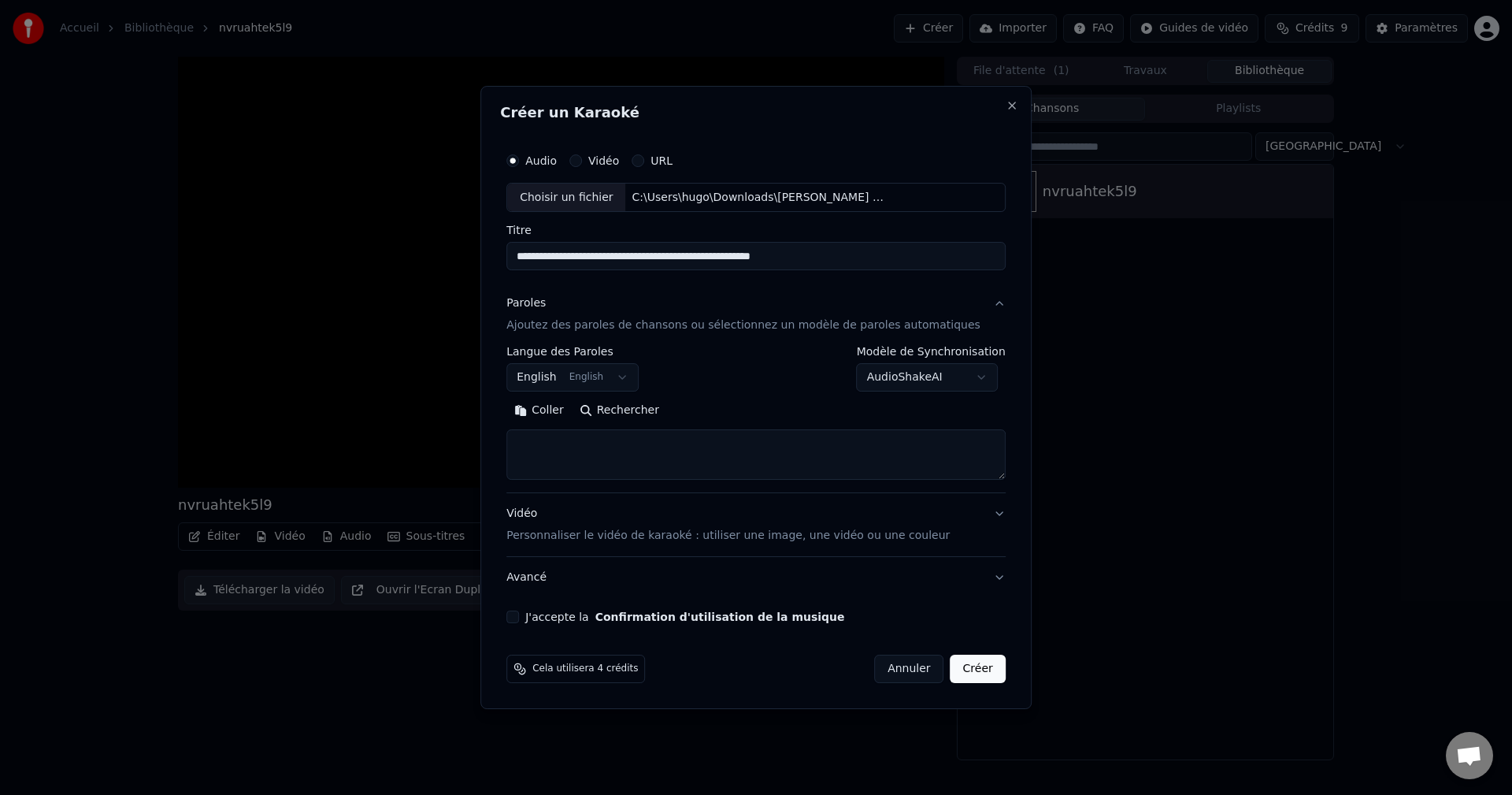
click at [611, 376] on body "**********" at bounding box center [756, 398] width 1512 height 795
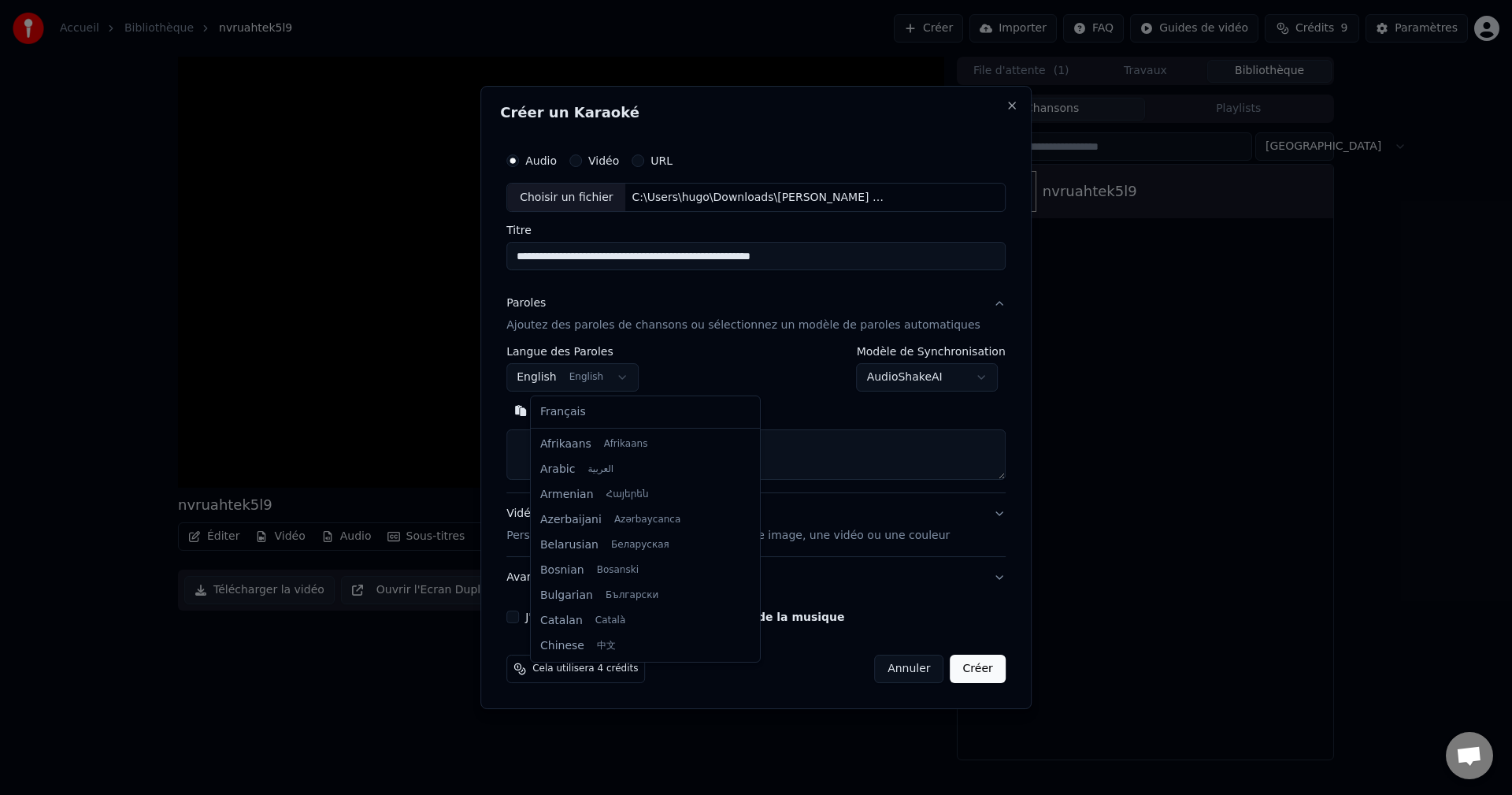
scroll to position [126, 0]
select select "**"
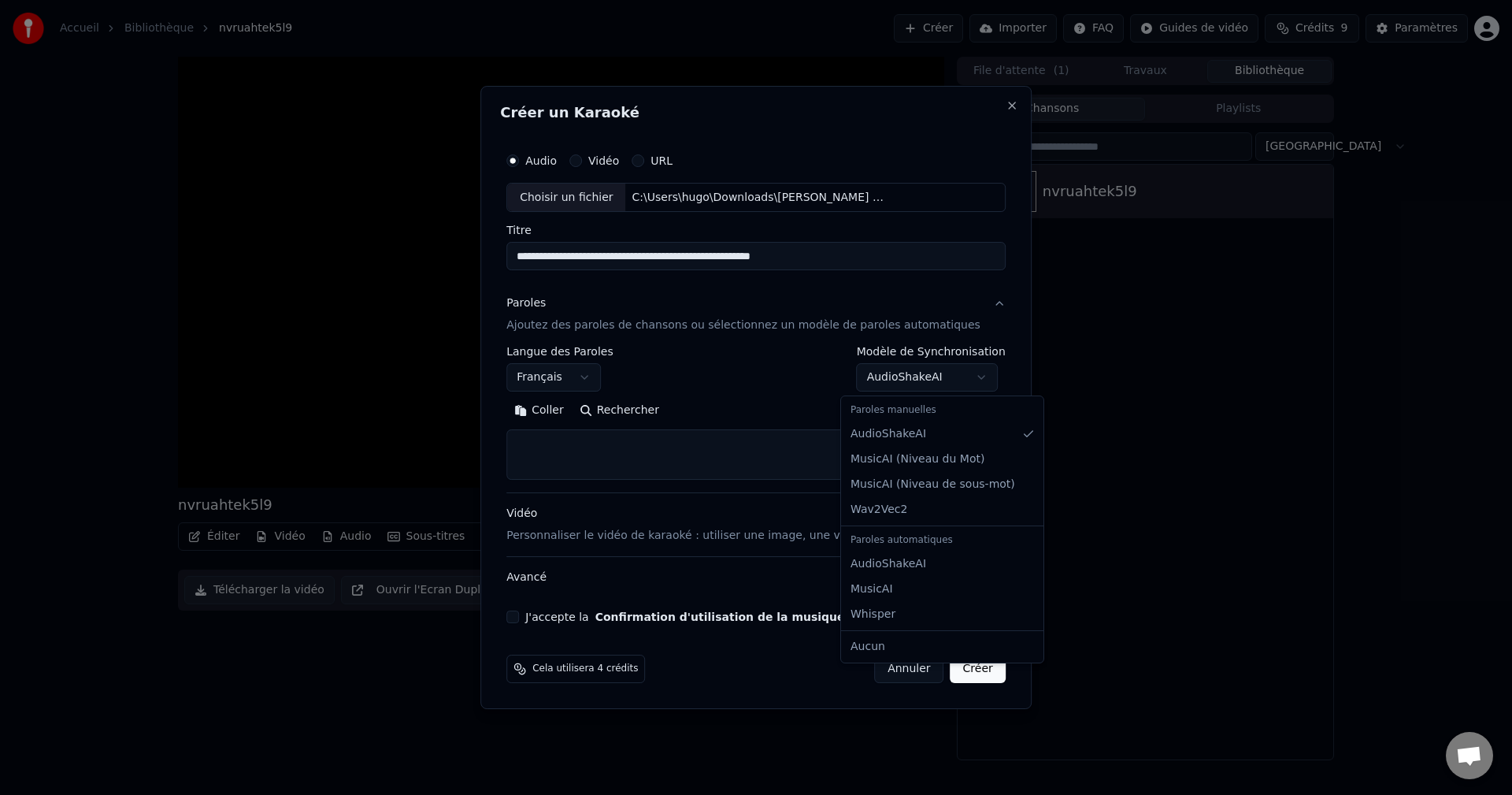
click at [884, 378] on body "**********" at bounding box center [756, 398] width 1512 height 795
click at [796, 459] on textarea at bounding box center [755, 455] width 499 height 50
paste textarea "**********"
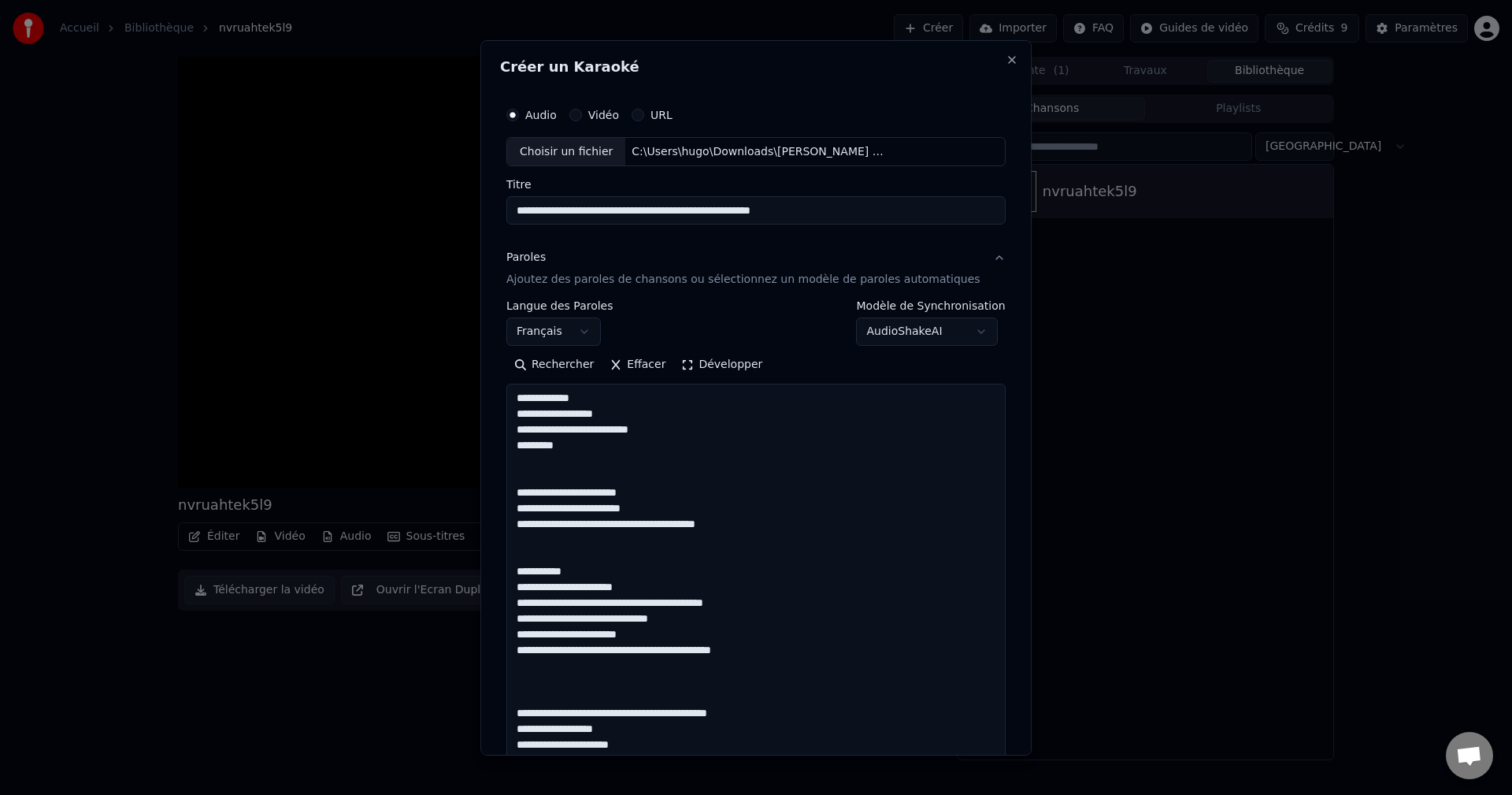
scroll to position [1107, 0]
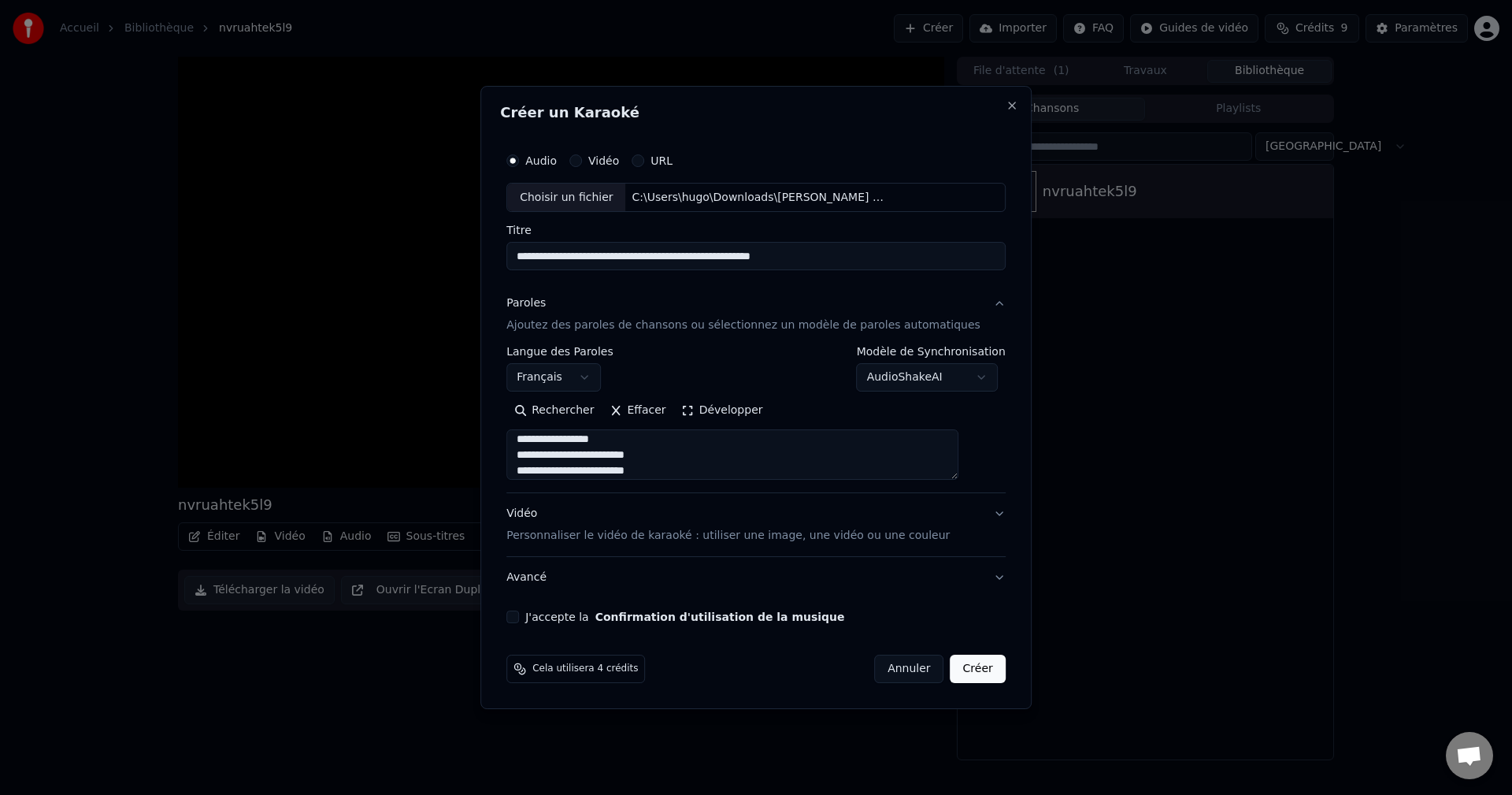
type textarea "**********"
click at [519, 618] on button "J'accepte la Confirmation d'utilisation de la musique" at bounding box center [512, 617] width 13 height 13
click at [963, 669] on button "Créer" at bounding box center [978, 669] width 55 height 28
click at [888, 666] on button "Annuler" at bounding box center [890, 669] width 69 height 28
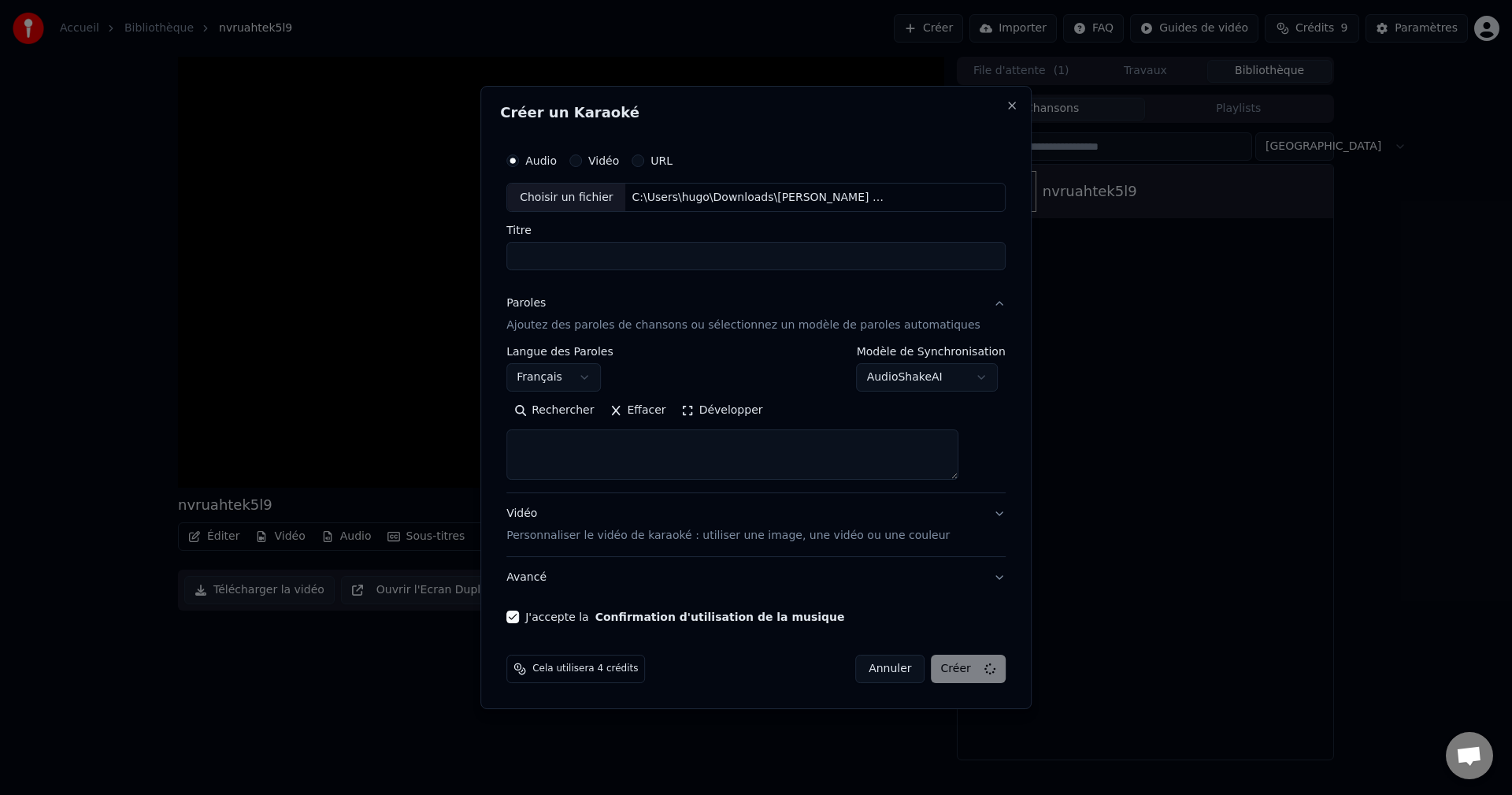
scroll to position [0, 0]
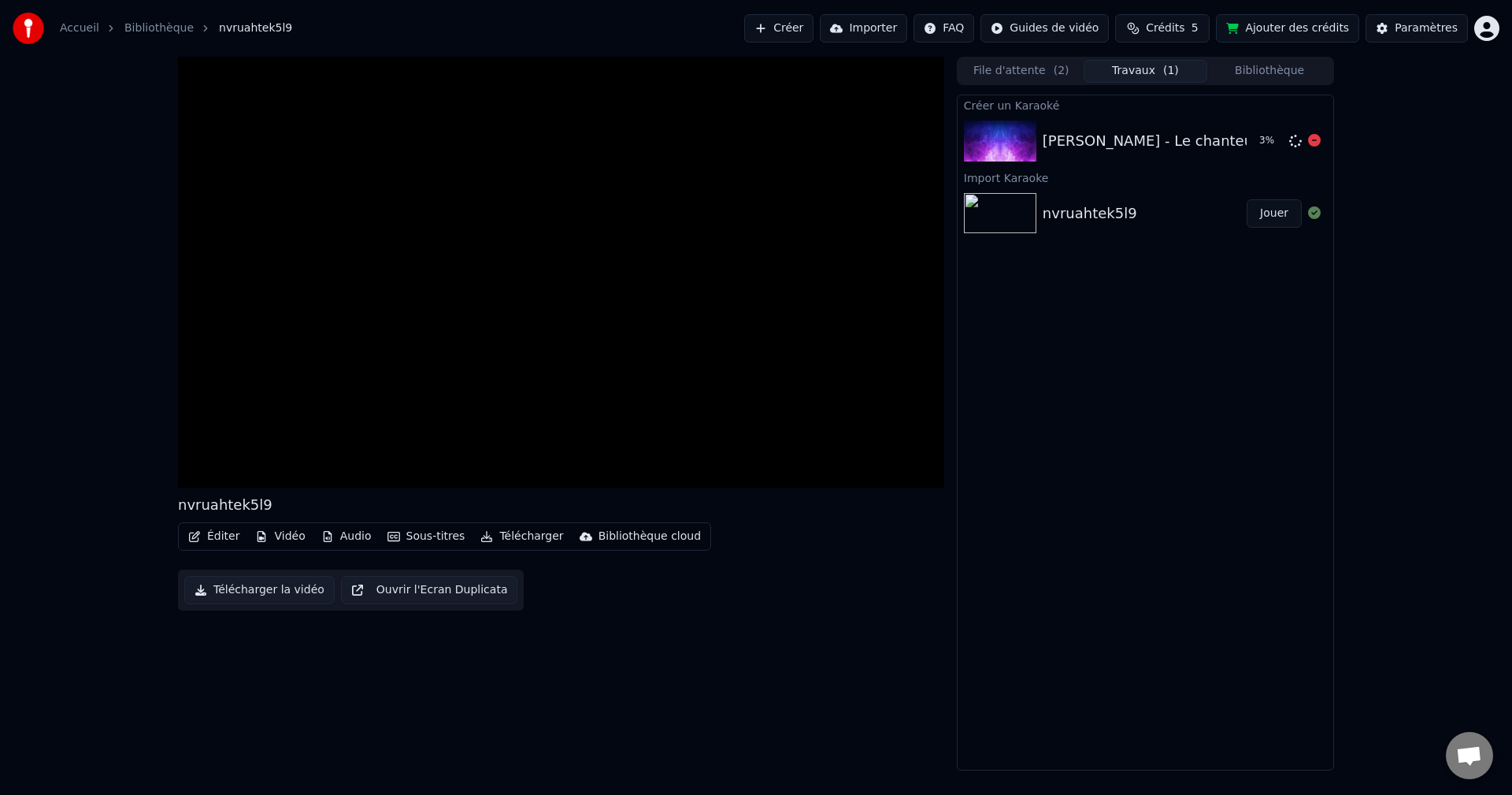
click at [1136, 154] on div "Daniel Balavoine - Le chanteur - Version Instrumentale 🔊🎵 3 %" at bounding box center [1145, 141] width 376 height 54
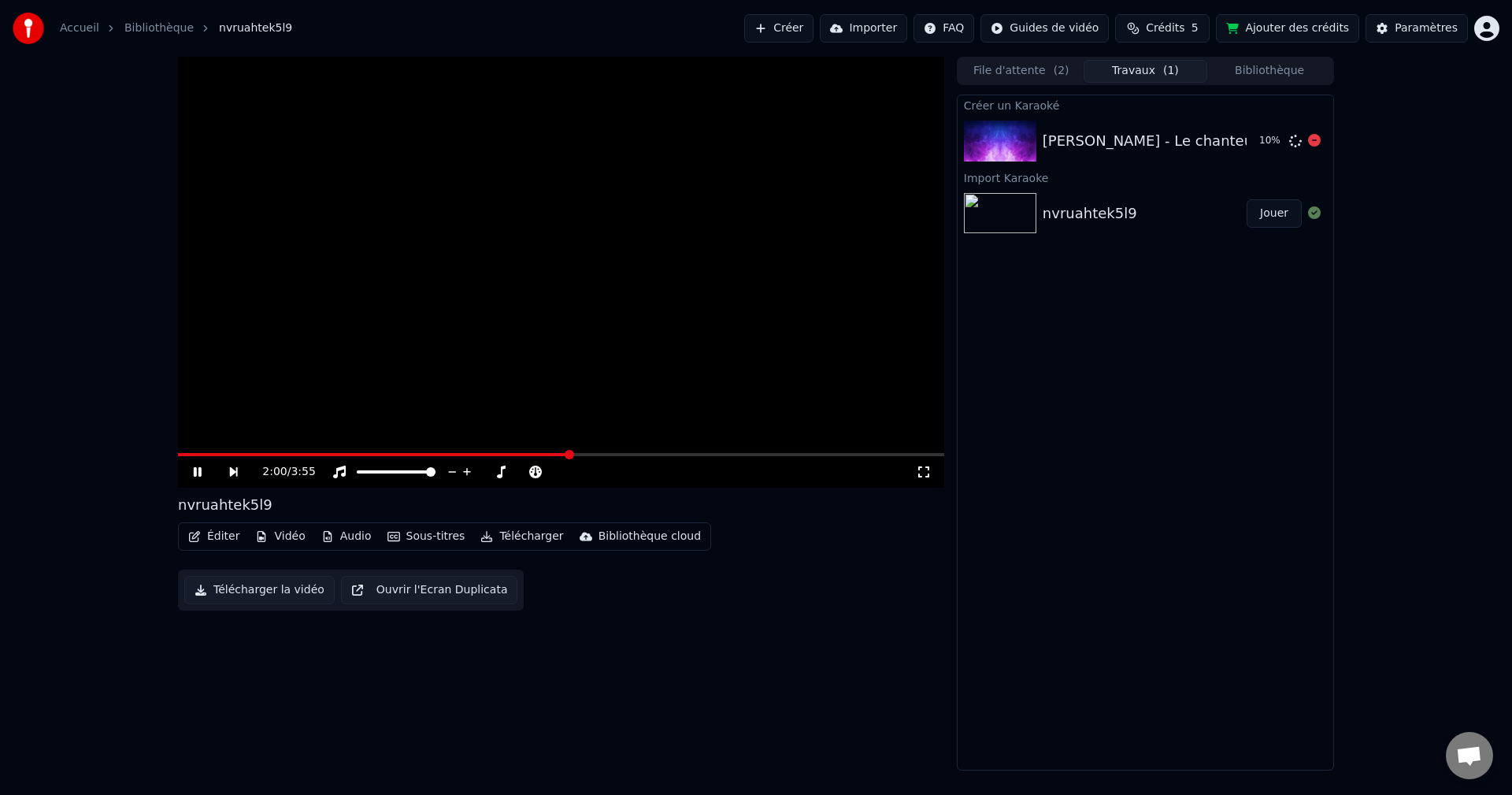
click at [1087, 144] on div "Daniel Balavoine - Le chanteur - Version Instrumentale 🔊🎵" at bounding box center [1255, 141] width 425 height 22
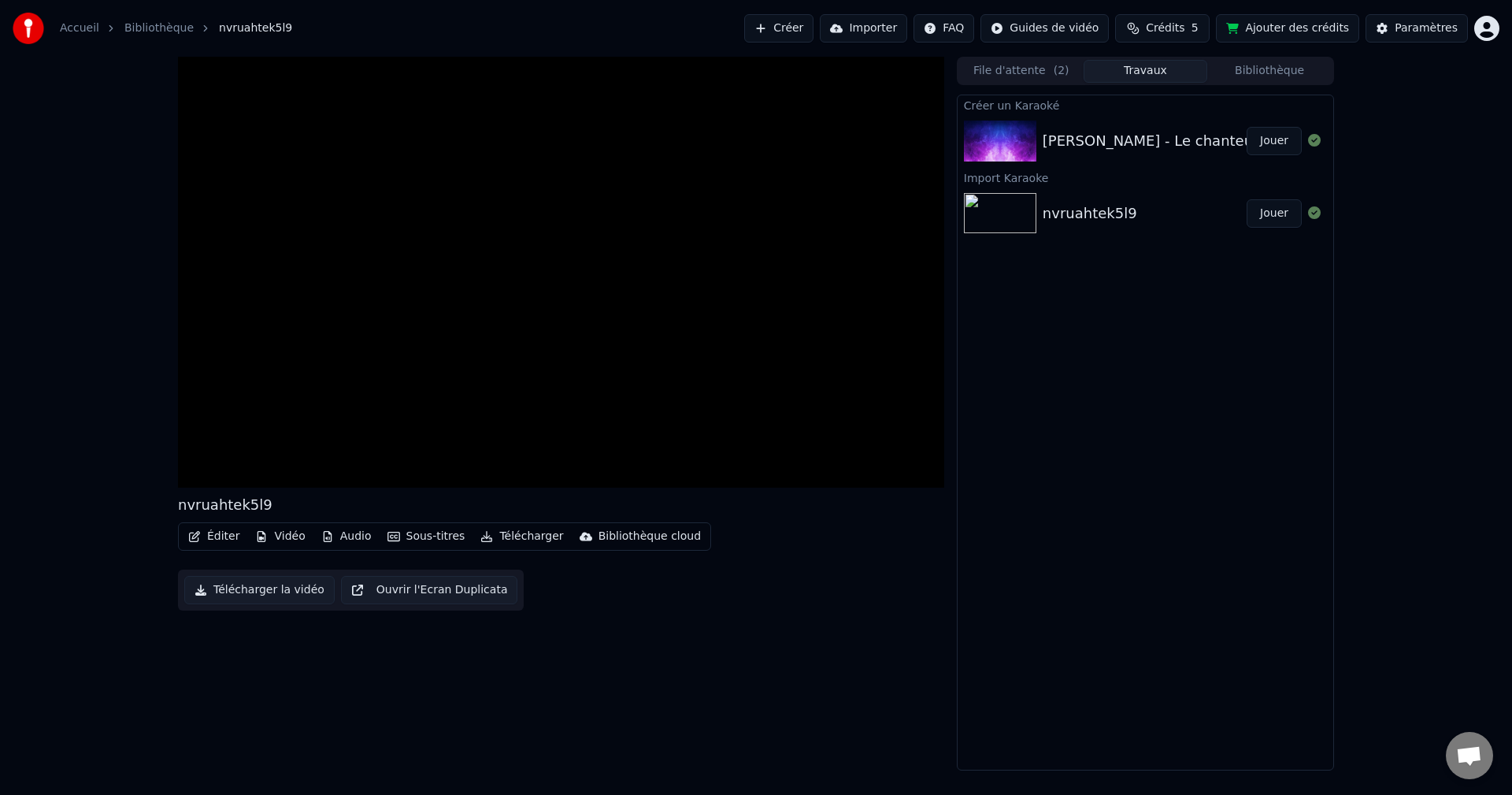
click at [1086, 144] on div "Daniel Balavoine - Le chanteur - Version Instrumentale 🔊🎵" at bounding box center [1255, 141] width 425 height 22
click at [1084, 133] on div "Daniel Balavoine - Le chanteur - Version Instrumentale 🔊🎵" at bounding box center [1255, 141] width 425 height 22
click at [1134, 156] on div "Daniel Balavoine - Le chanteur - Version Instrumentale 🔊🎵 Jouer" at bounding box center [1145, 141] width 376 height 54
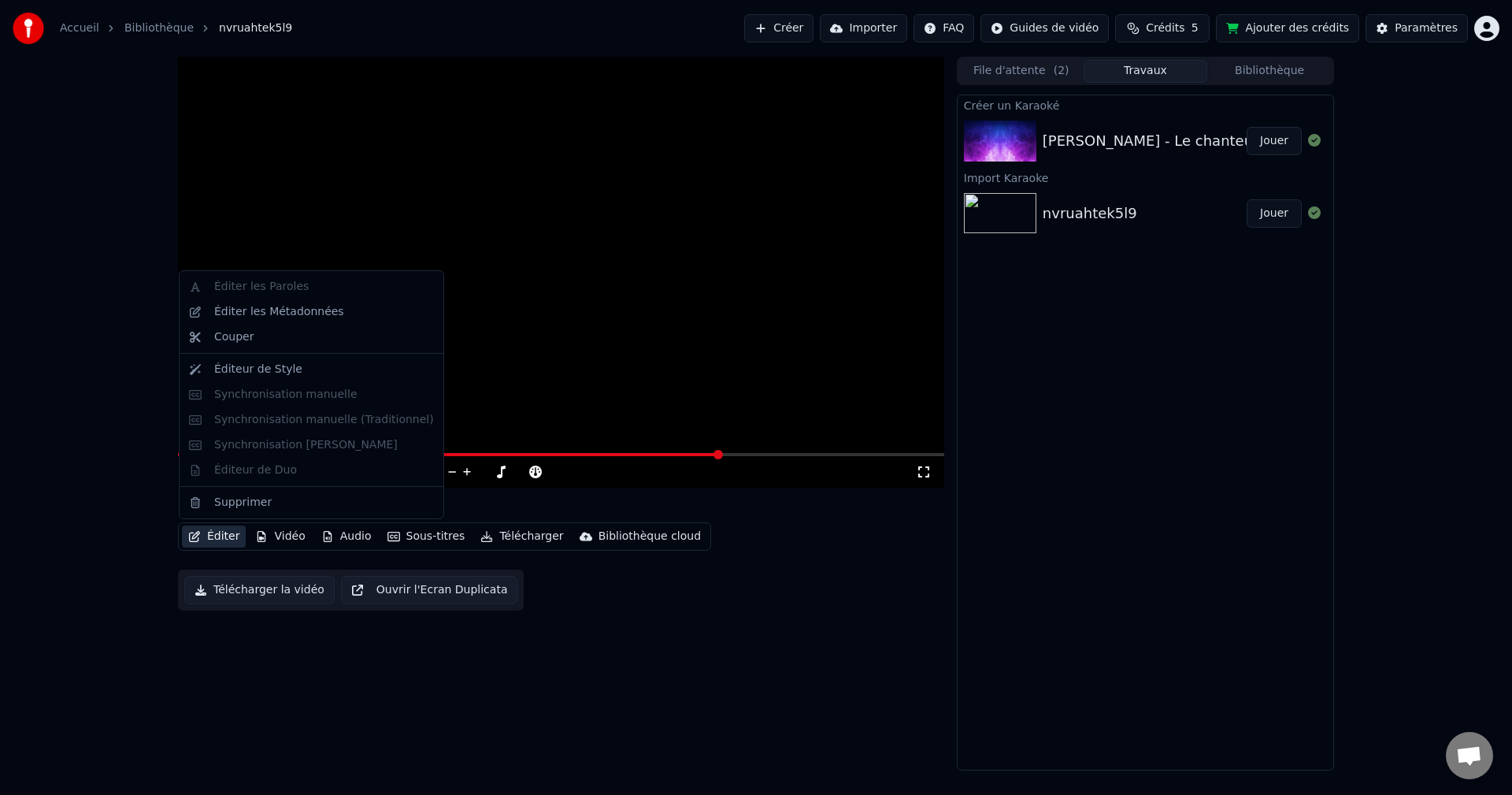
click at [212, 536] on button "Éditer" at bounding box center [214, 536] width 64 height 22
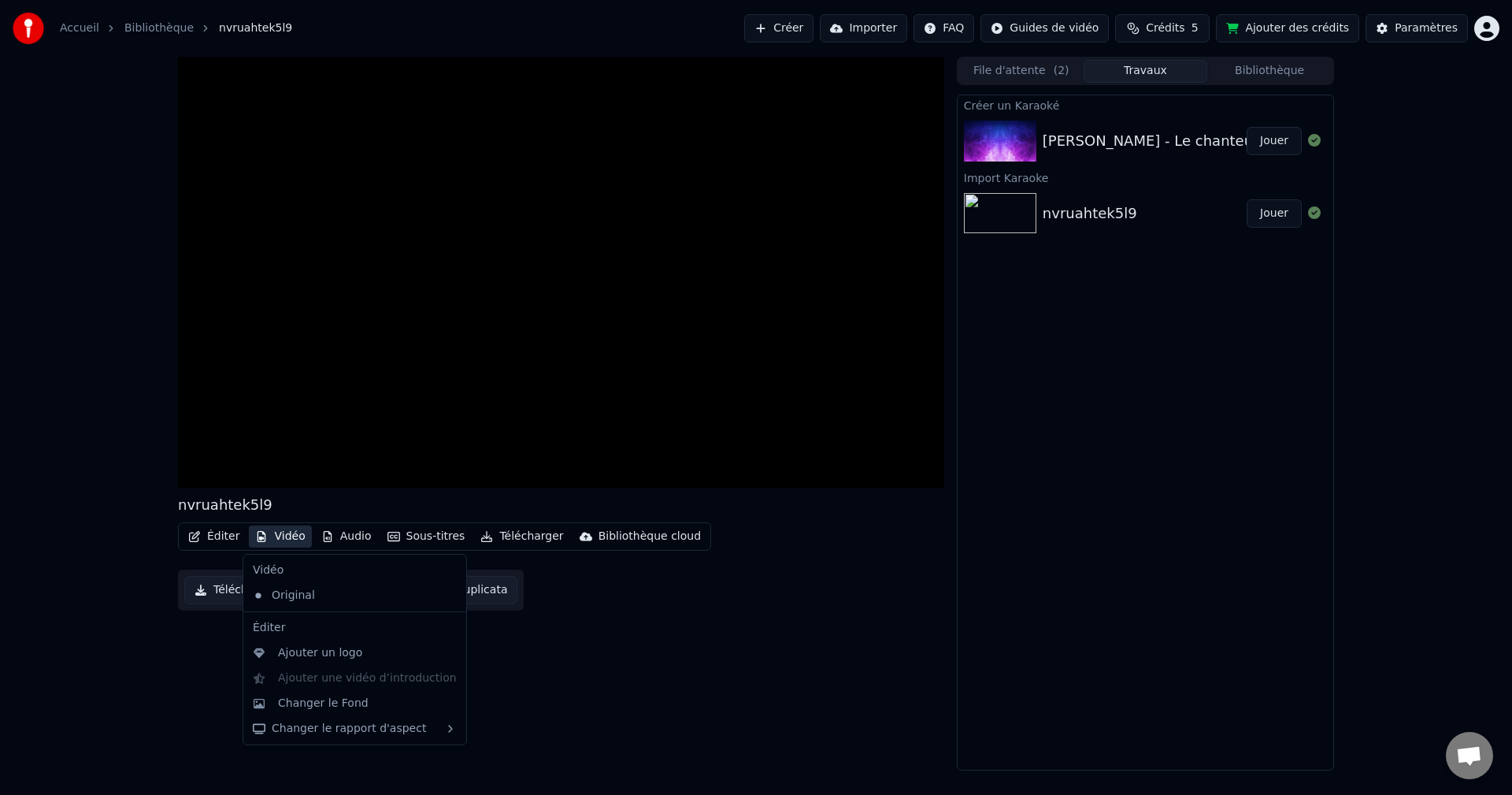
click at [180, 625] on div "nvruahtek5l9 Éditer Vidéo Audio Sous-titres Télécharger Bibliothèque cloud Télé…" at bounding box center [561, 413] width 766 height 714
